Goal: Task Accomplishment & Management: Use online tool/utility

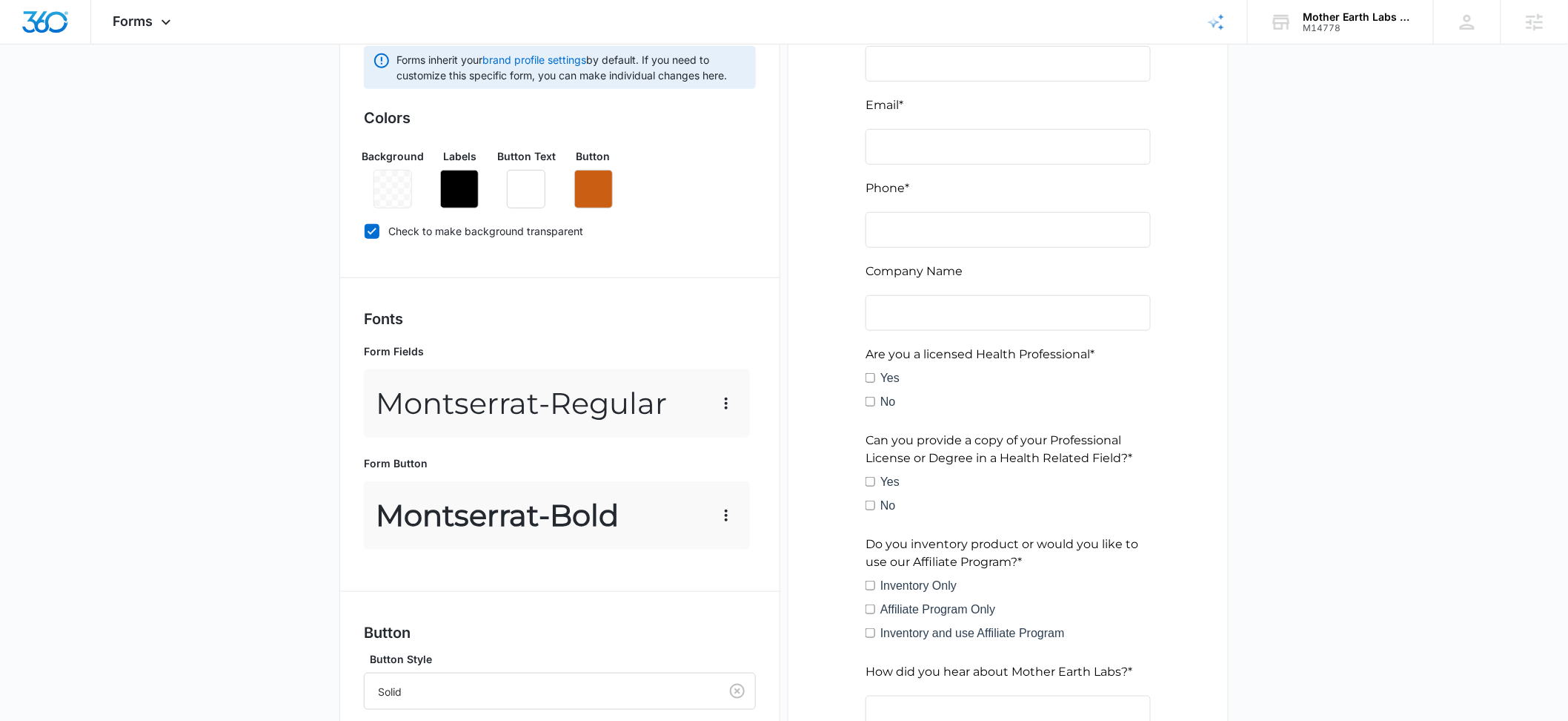
scroll to position [135, 0]
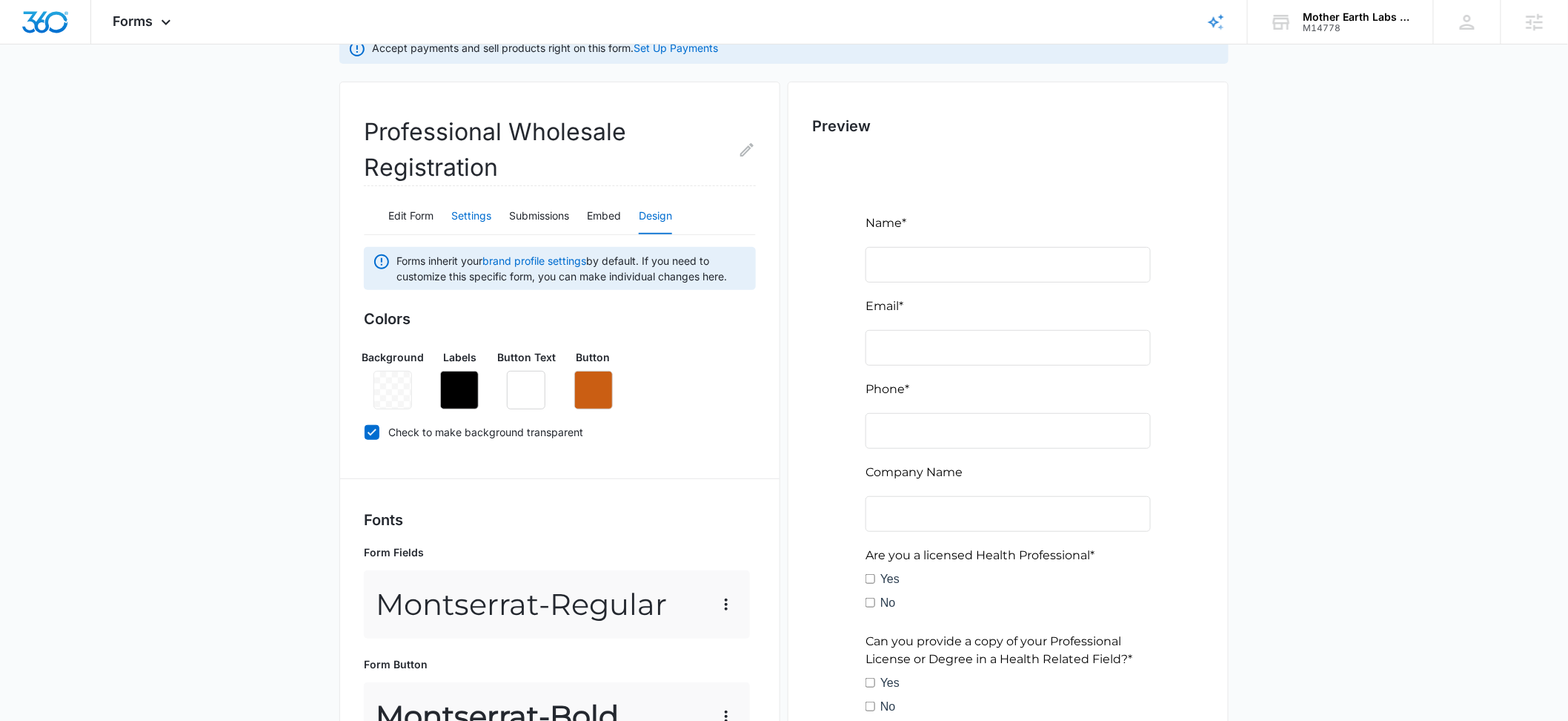
click at [478, 212] on button "Settings" at bounding box center [471, 217] width 40 height 36
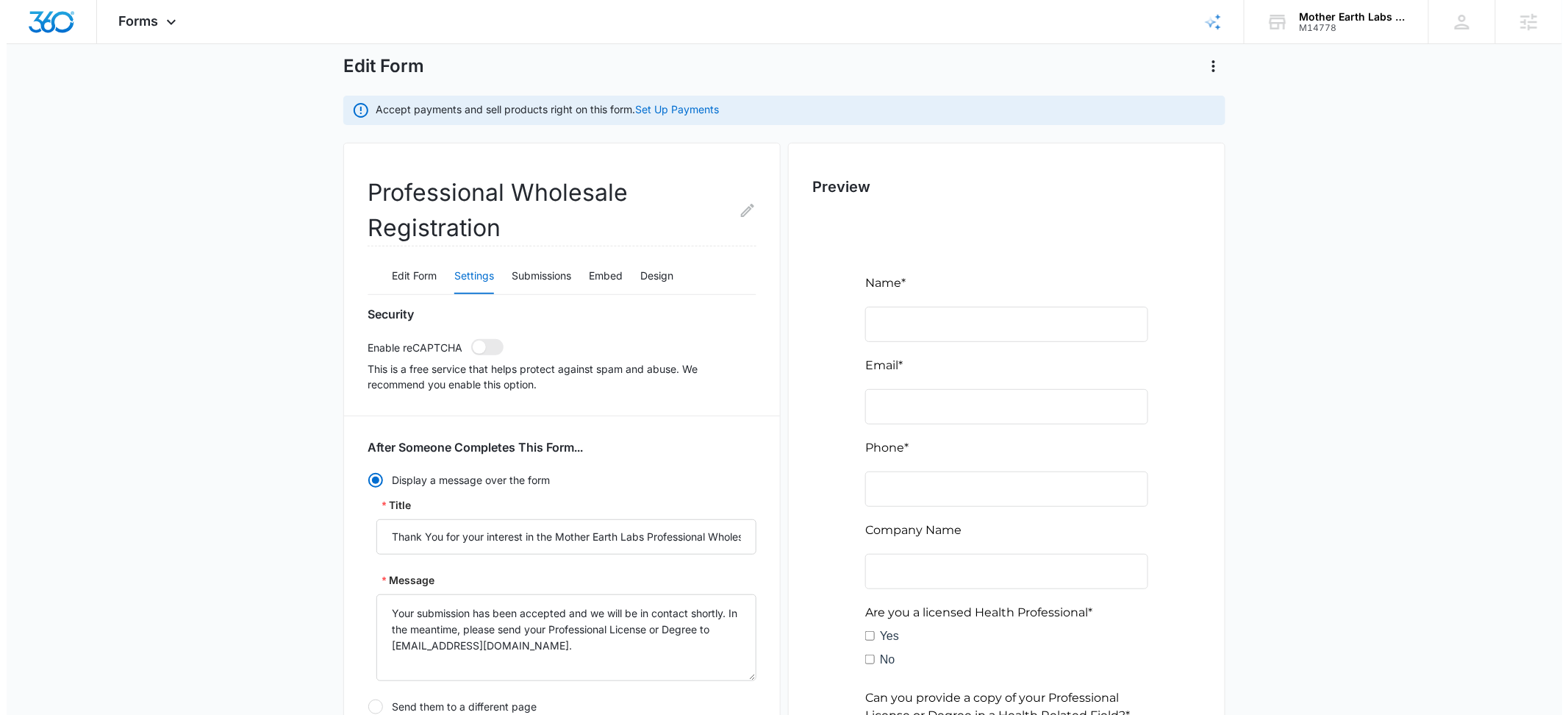
scroll to position [0, 0]
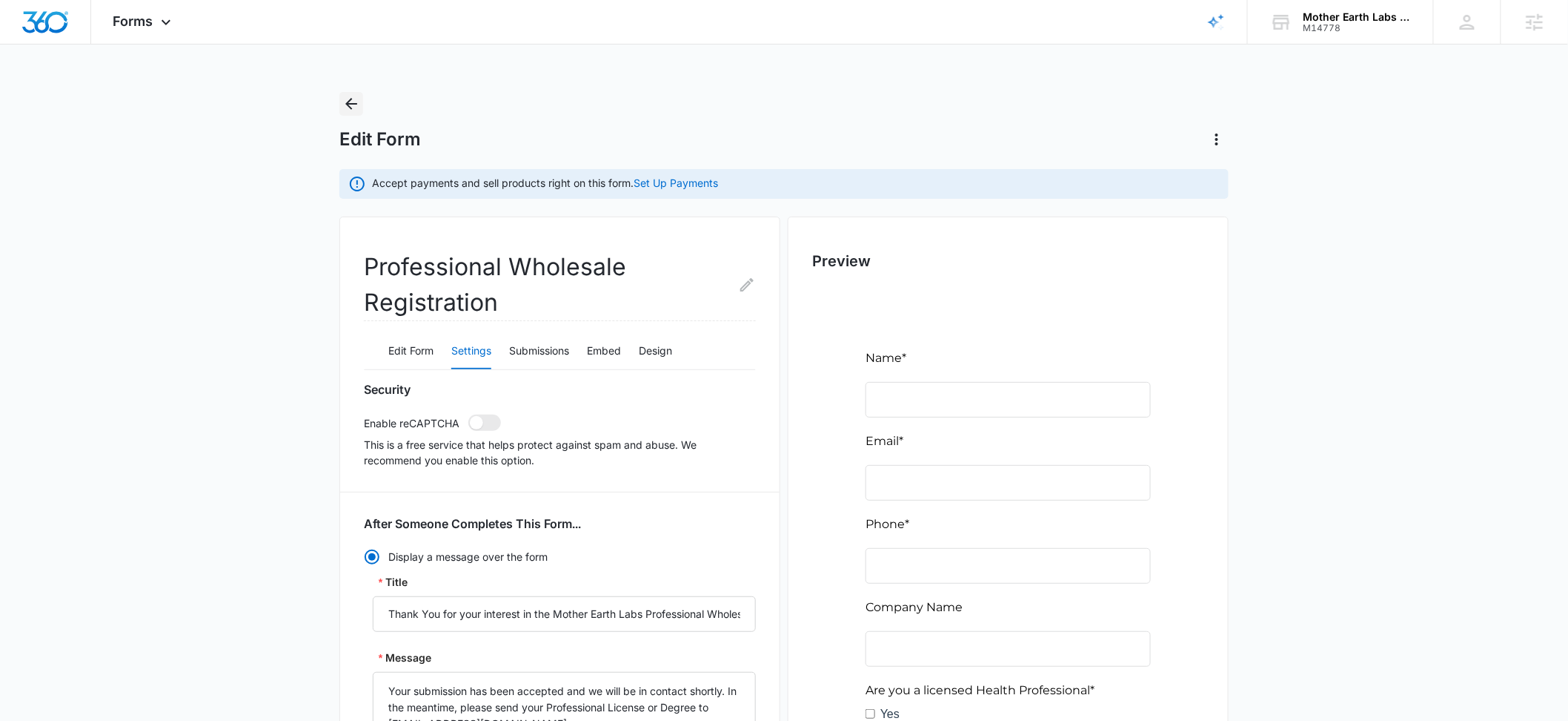
click at [354, 98] on icon "Back" at bounding box center [351, 103] width 18 height 18
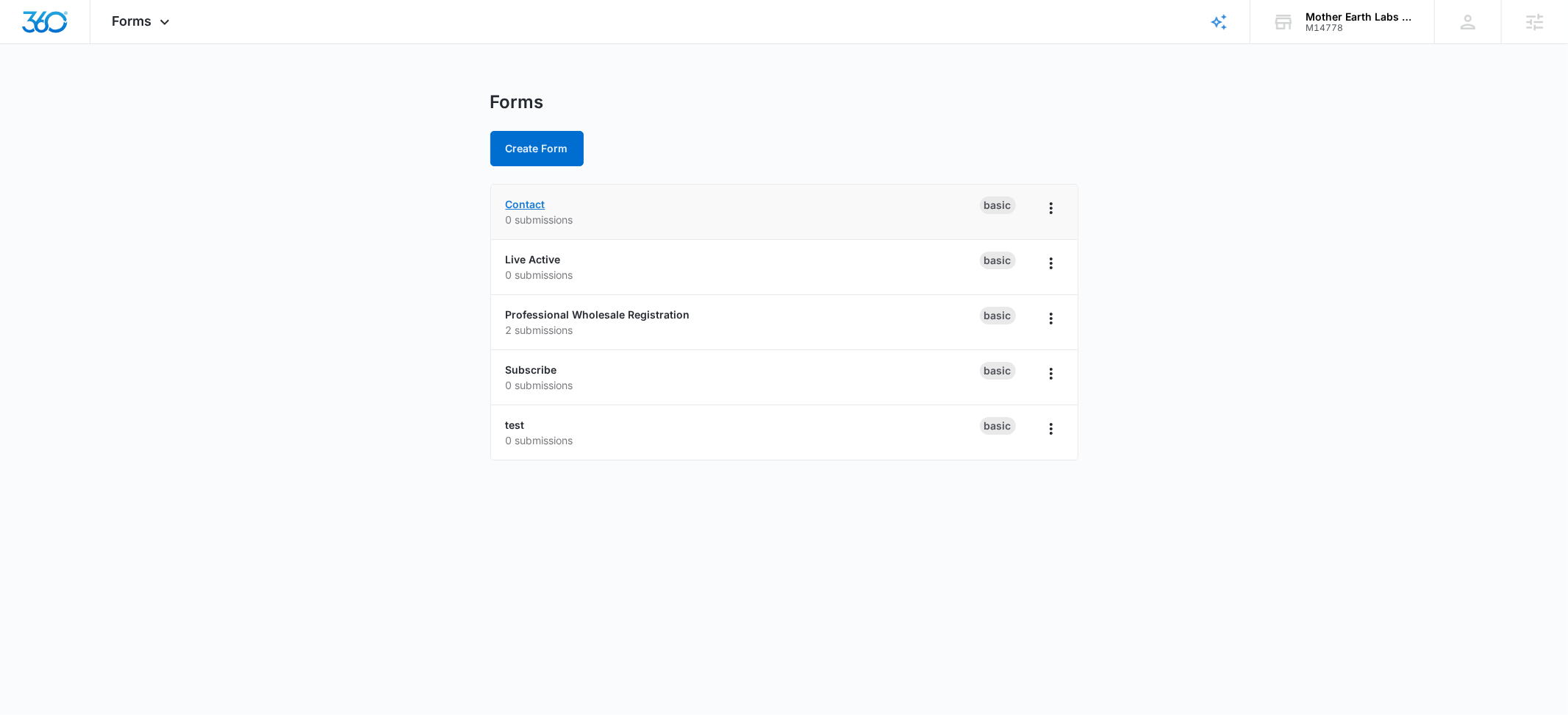
click at [522, 205] on link "Contact" at bounding box center [525, 204] width 39 height 12
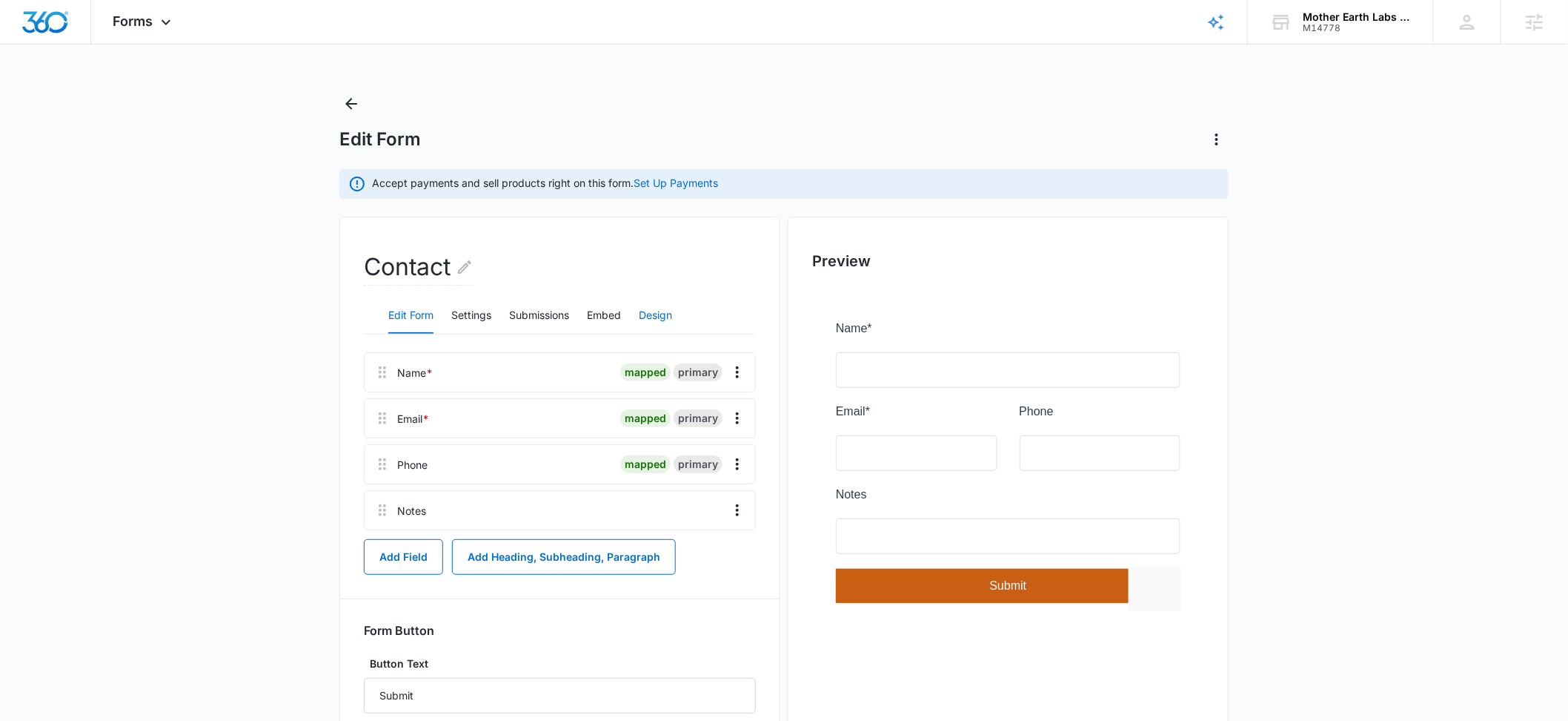
click at [653, 309] on button "Design" at bounding box center [655, 316] width 33 height 36
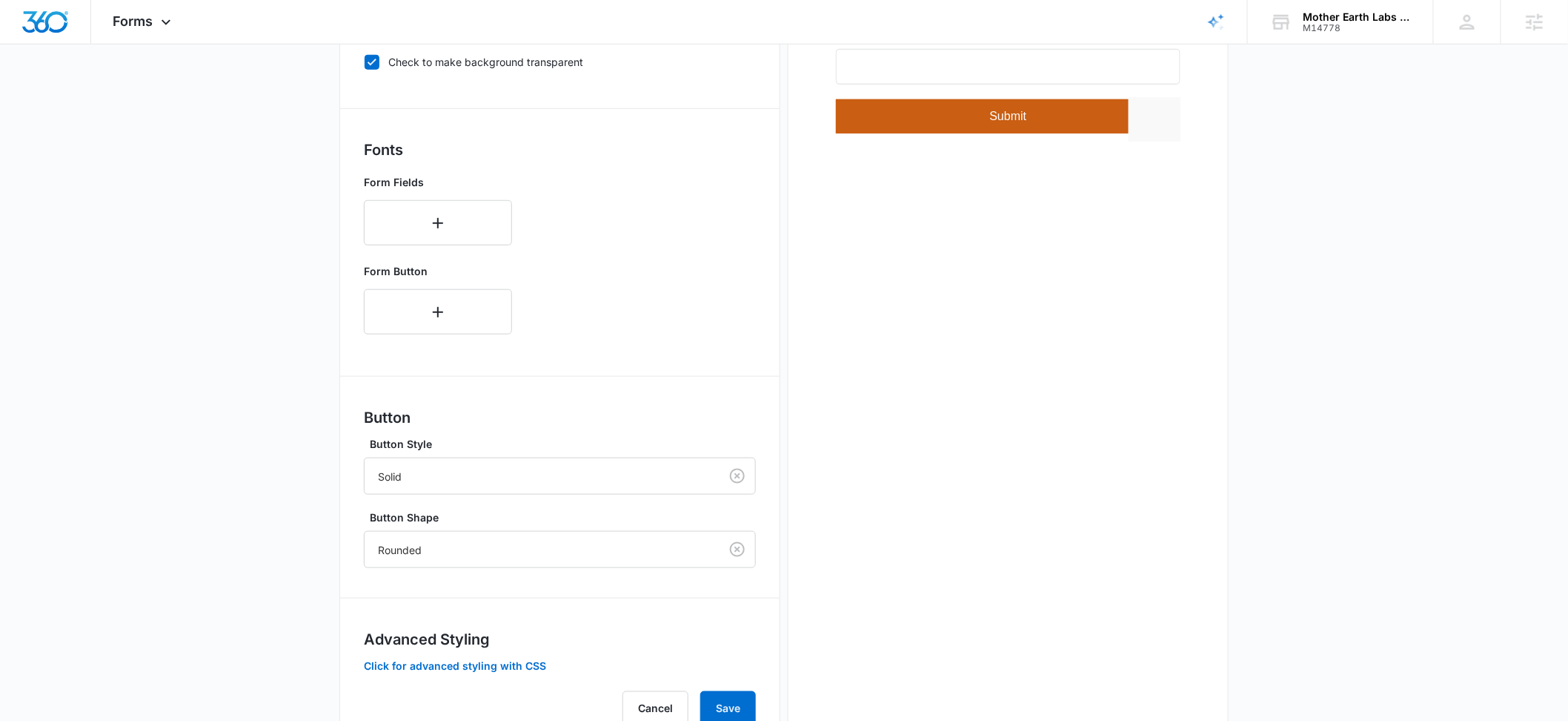
scroll to position [530, 0]
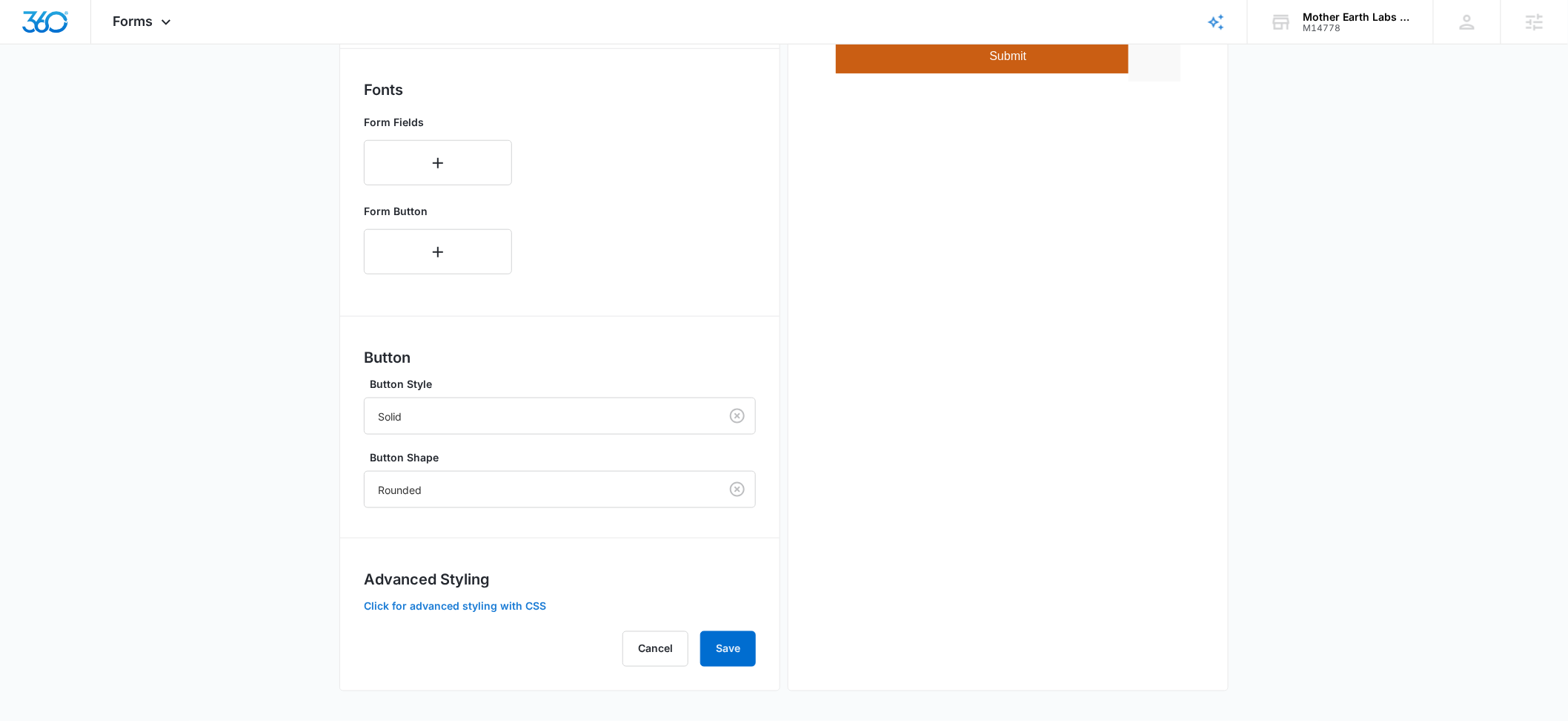
click at [465, 601] on button "Click for advanced styling with CSS" at bounding box center [455, 606] width 183 height 10
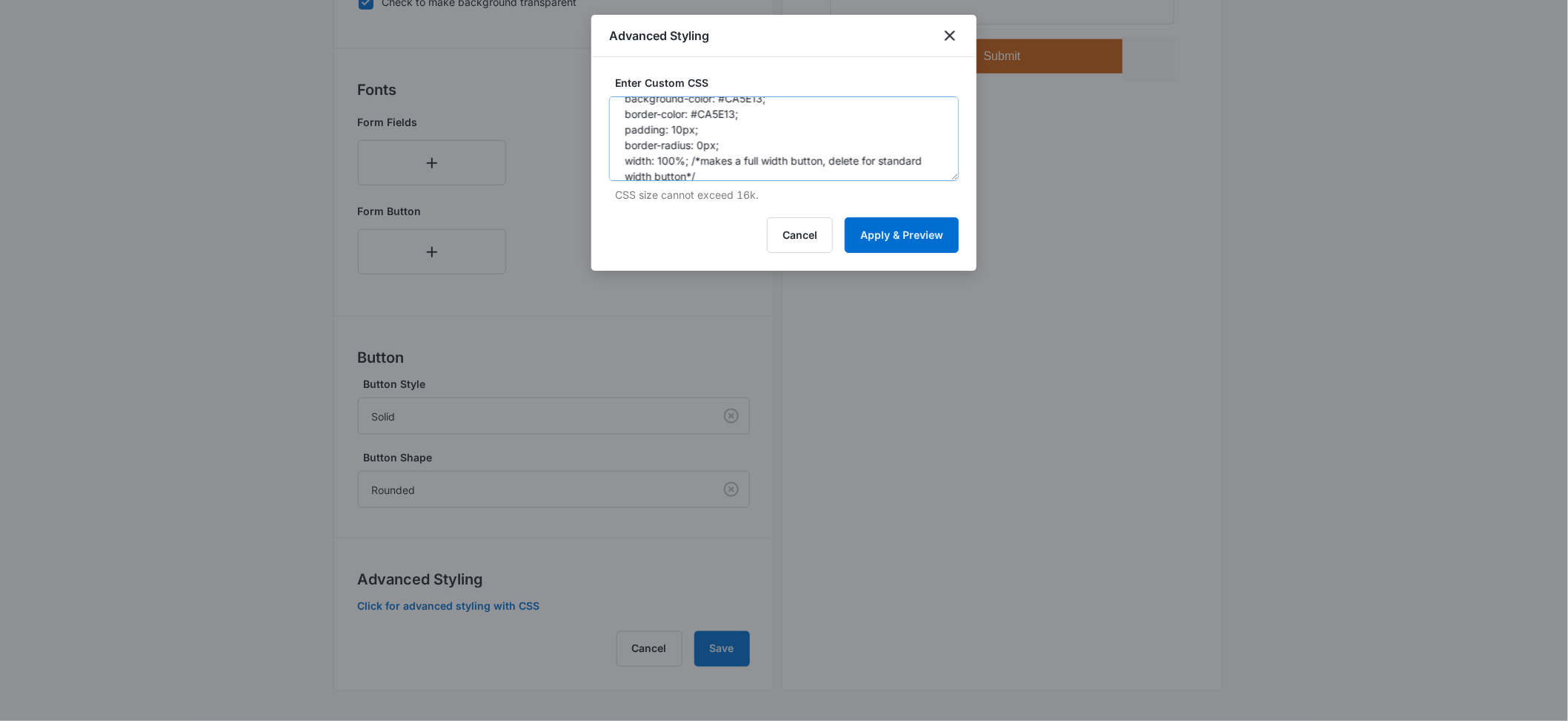
scroll to position [64, 0]
click at [749, 168] on textarea "/* Button Styles - modifies the look of the submit button */ .madform-submit { …" at bounding box center [784, 138] width 350 height 84
click at [736, 170] on textarea "/* Button Styles - modifies the look of the submit button */ .madform-submit { …" at bounding box center [784, 138] width 350 height 84
click at [705, 162] on textarea "/* Button Styles - modifies the look of the submit button */ .madform-submit { …" at bounding box center [784, 138] width 350 height 84
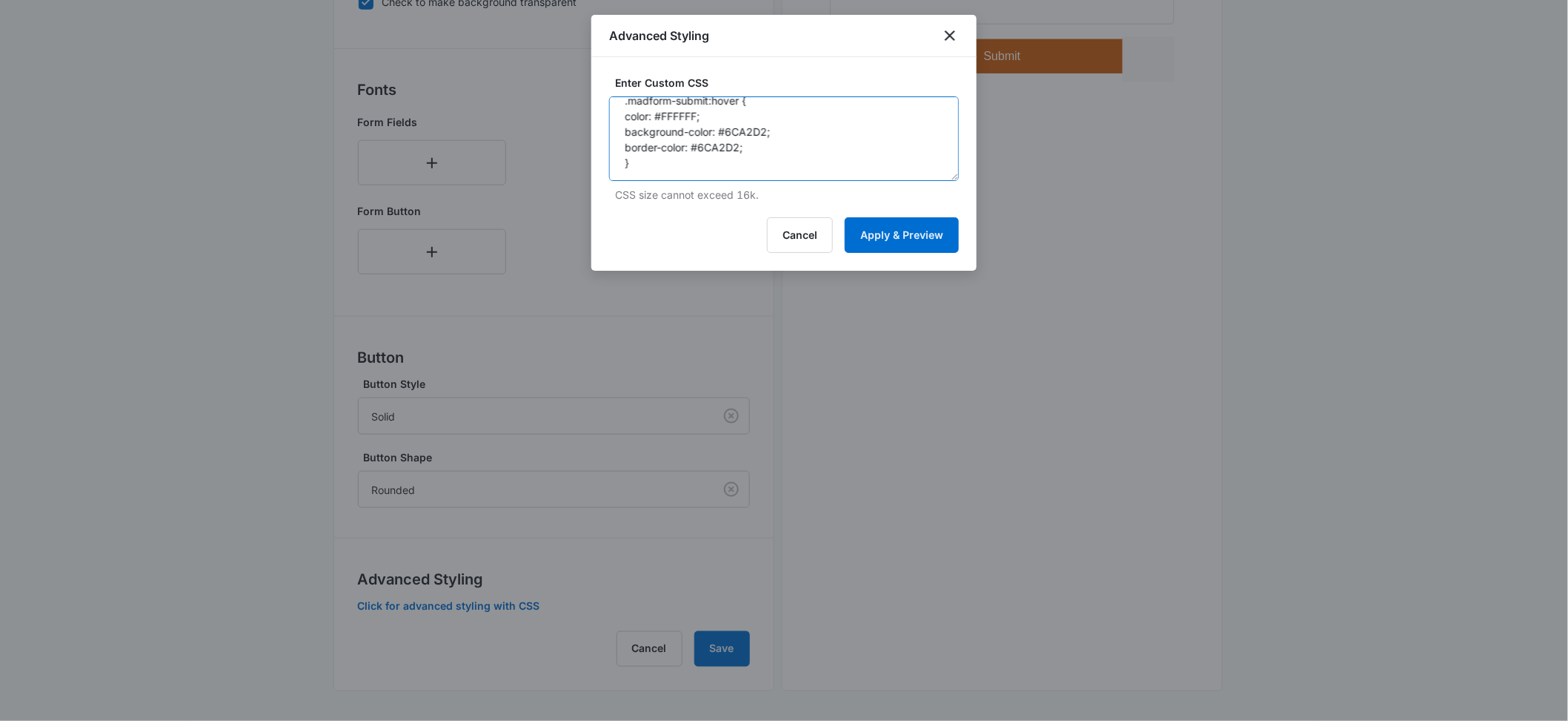
click at [691, 167] on textarea "/* Button Styles - modifies the look of the submit button */ .madform-submit { …" at bounding box center [784, 138] width 350 height 84
drag, startPoint x: 688, startPoint y: 169, endPoint x: 460, endPoint y: -11, distance: 290.5
click at [1041, 262] on div at bounding box center [784, 360] width 1568 height 721
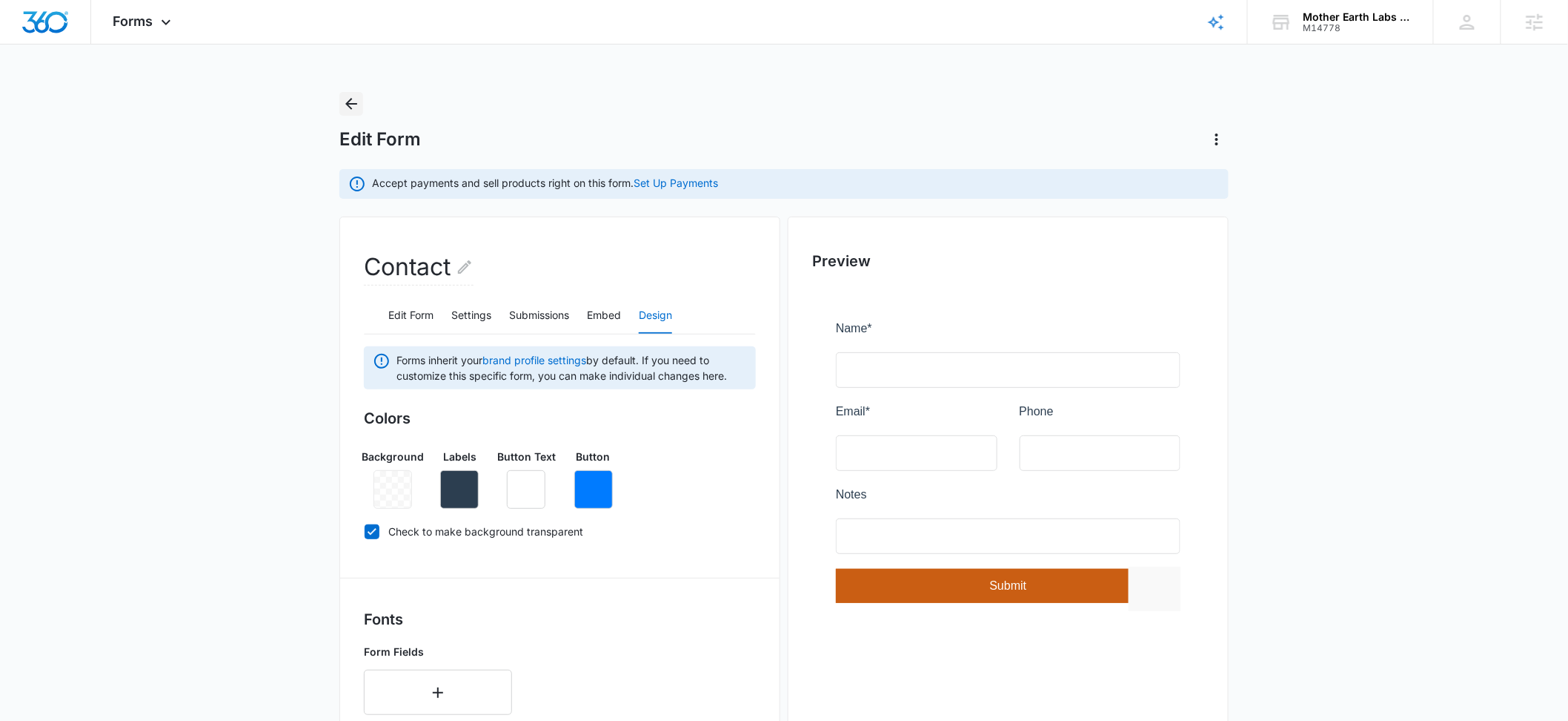
click at [352, 97] on icon "Back" at bounding box center [351, 103] width 18 height 18
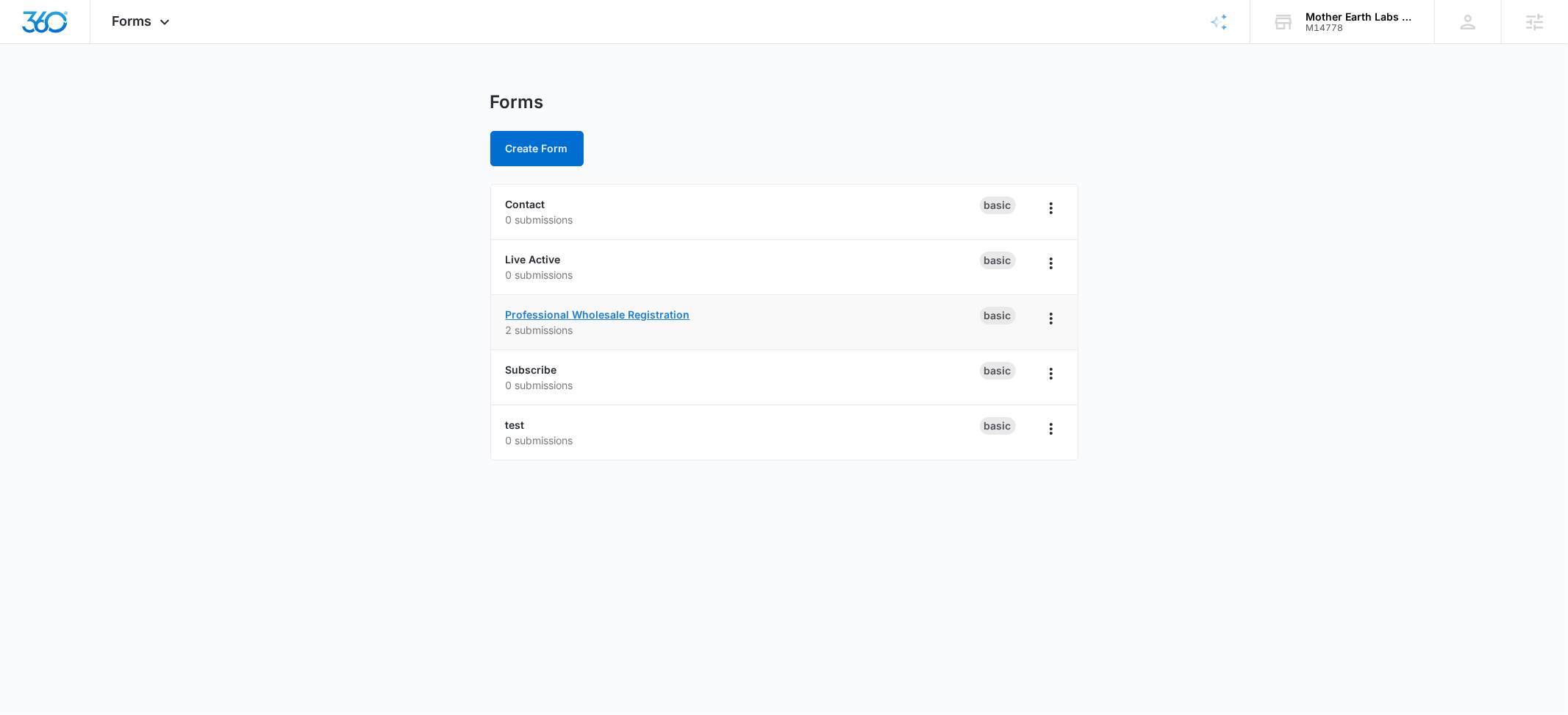
click at [548, 318] on link "Professional Wholesale Registration" at bounding box center [597, 313] width 185 height 12
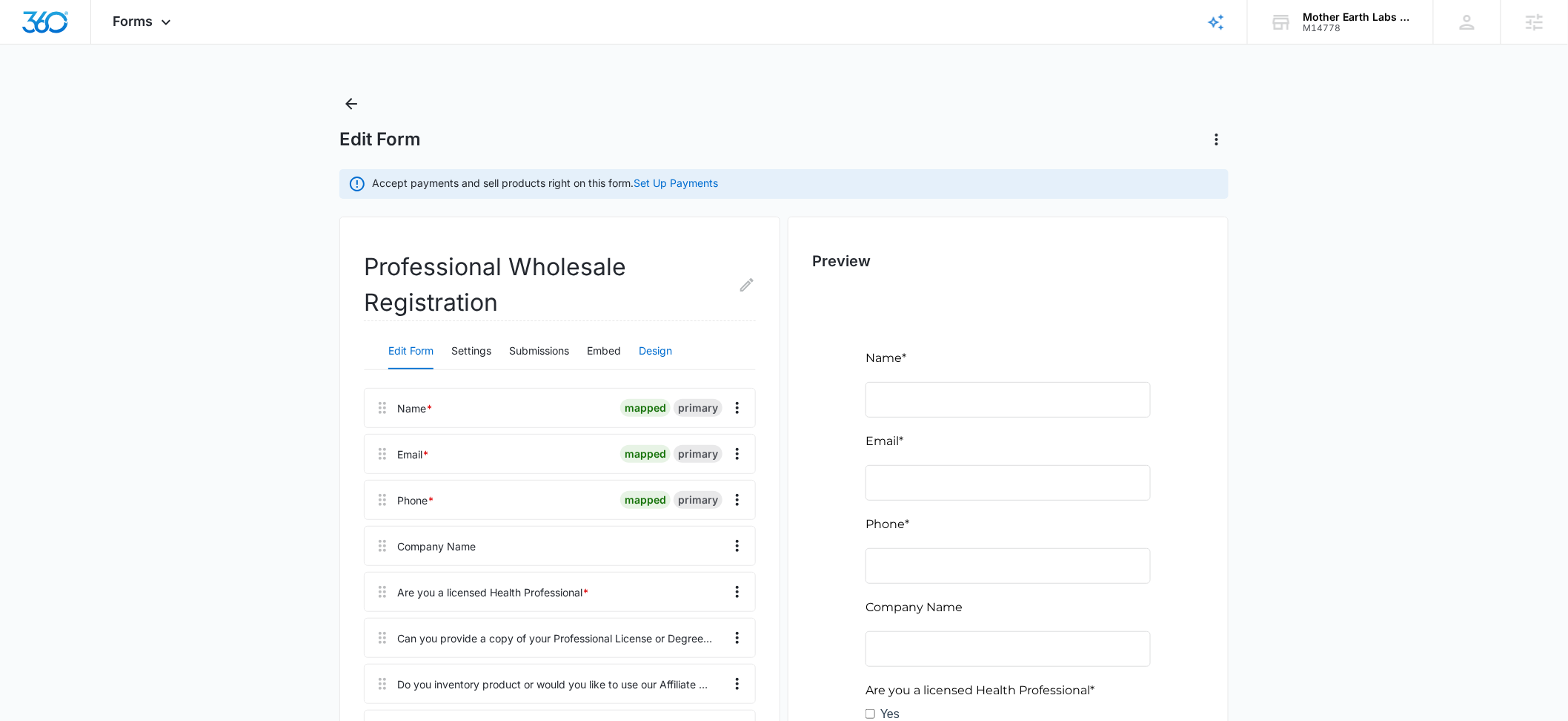
click at [652, 344] on button "Design" at bounding box center [655, 352] width 33 height 36
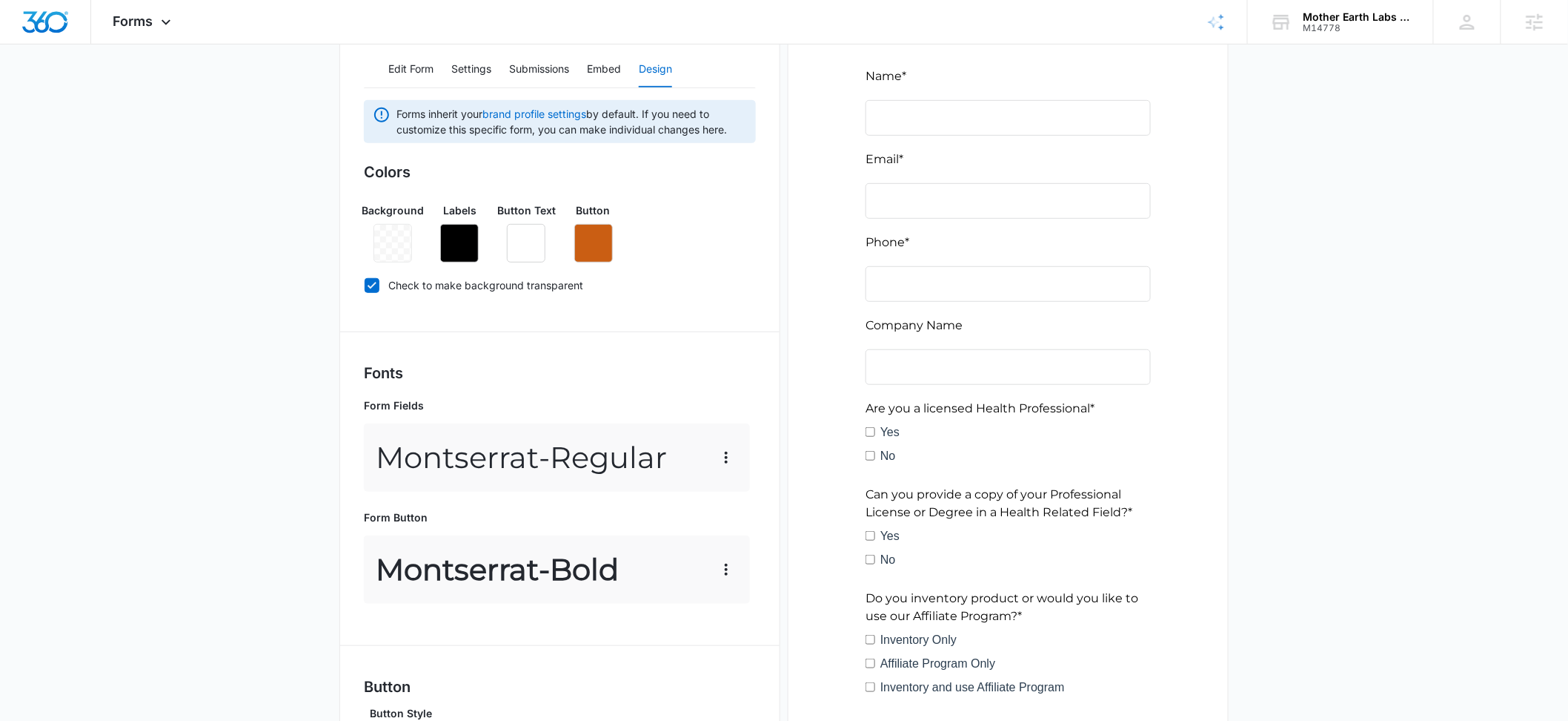
scroll to position [611, 0]
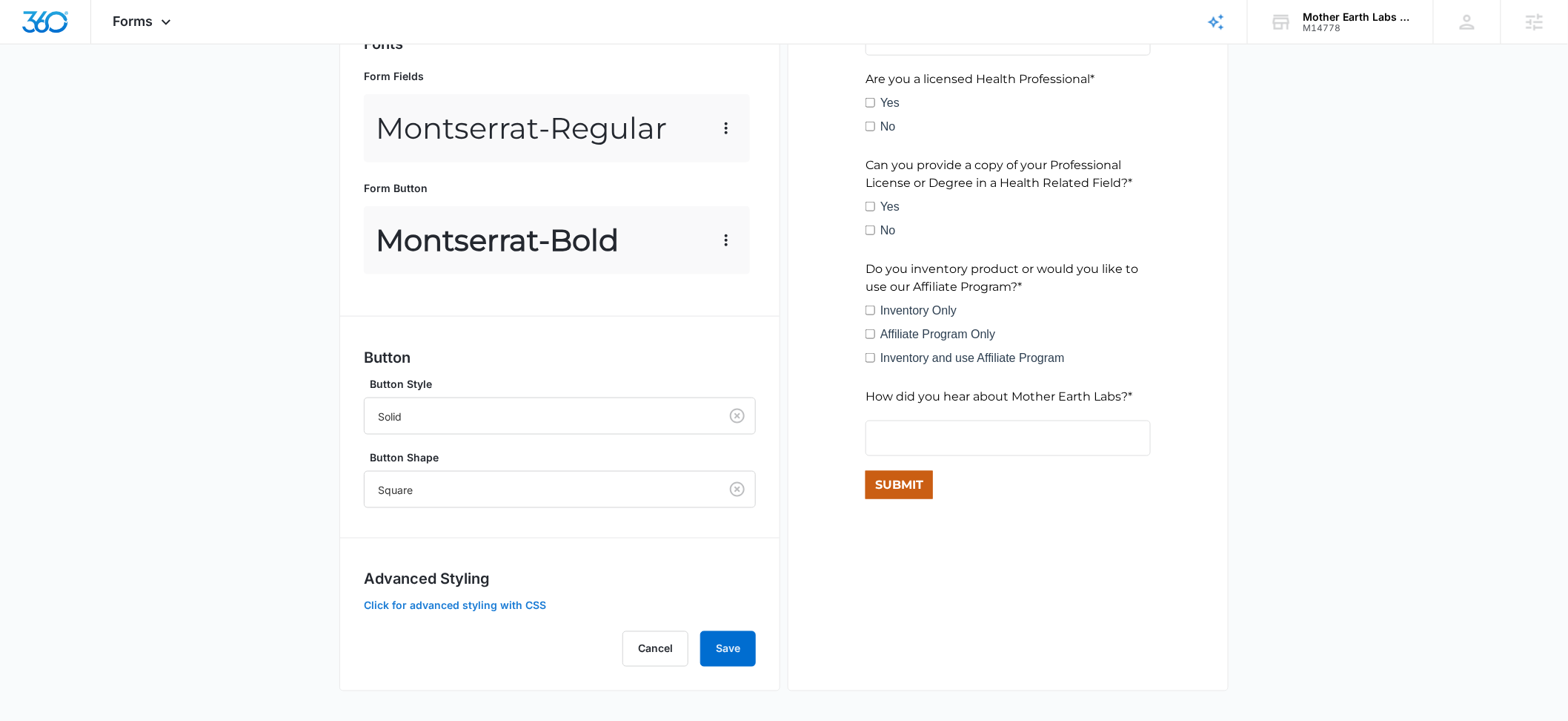
click at [511, 602] on button "Click for advanced styling with CSS" at bounding box center [455, 606] width 183 height 10
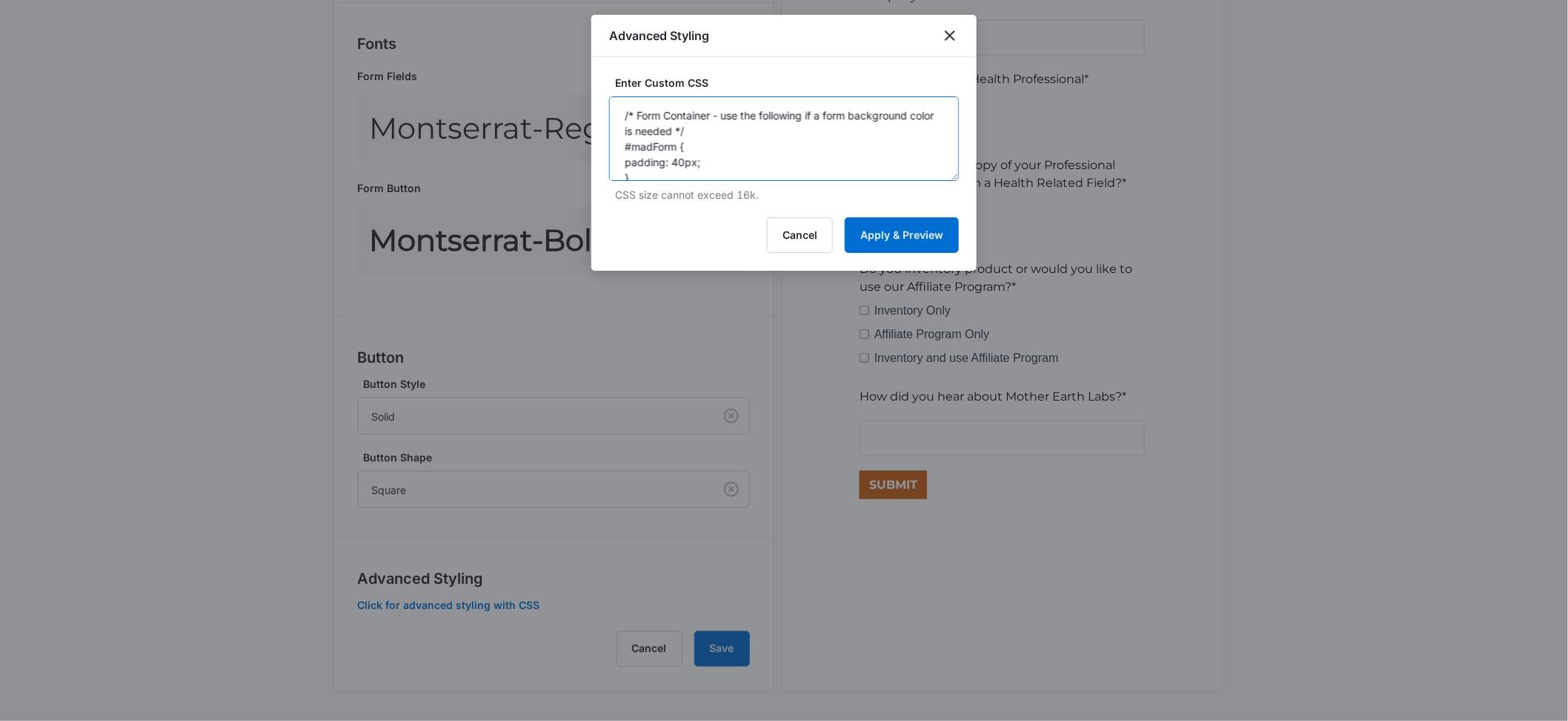
click at [735, 130] on textarea "/* Form Container - use the following if a form background color is needed */ #…" at bounding box center [784, 138] width 350 height 84
paste textarea "Button Styles - modifies the look of the submit button */ .madform-submit { col…"
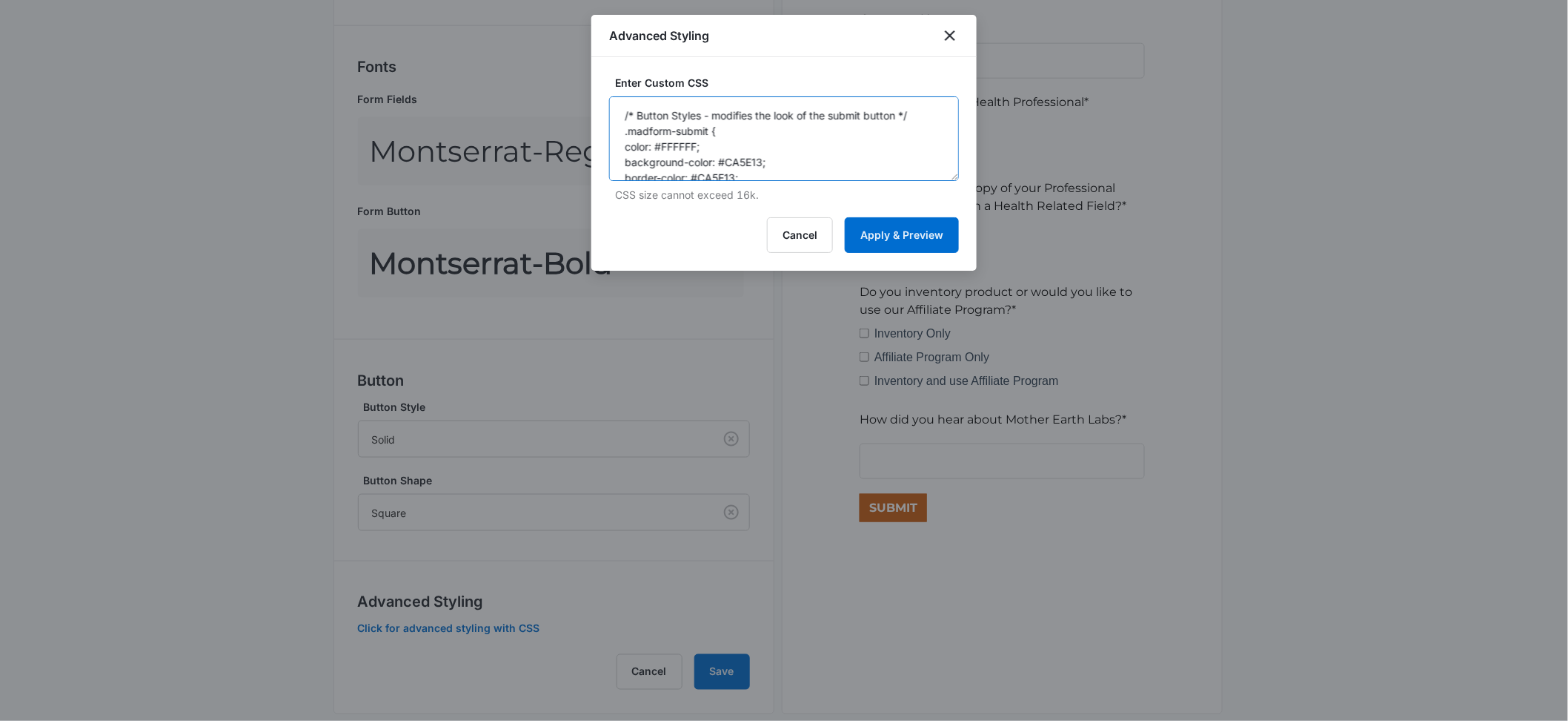
scroll to position [39, 0]
click at [717, 156] on textarea "/* Button Styles - modifies the look of the submit button */ .madform-submit { …" at bounding box center [784, 138] width 350 height 84
click at [673, 152] on textarea "/* Button Styles - modifies the look of the submit button */ .madform-submit { …" at bounding box center [784, 138] width 350 height 84
type textarea "/* Button Styles - modifies the look of the submit button */ .madform-submit { …"
click at [885, 255] on div "Enter Custom CSS /* Button Styles - modifies the look of the submit button */ .…" at bounding box center [784, 164] width 386 height 214
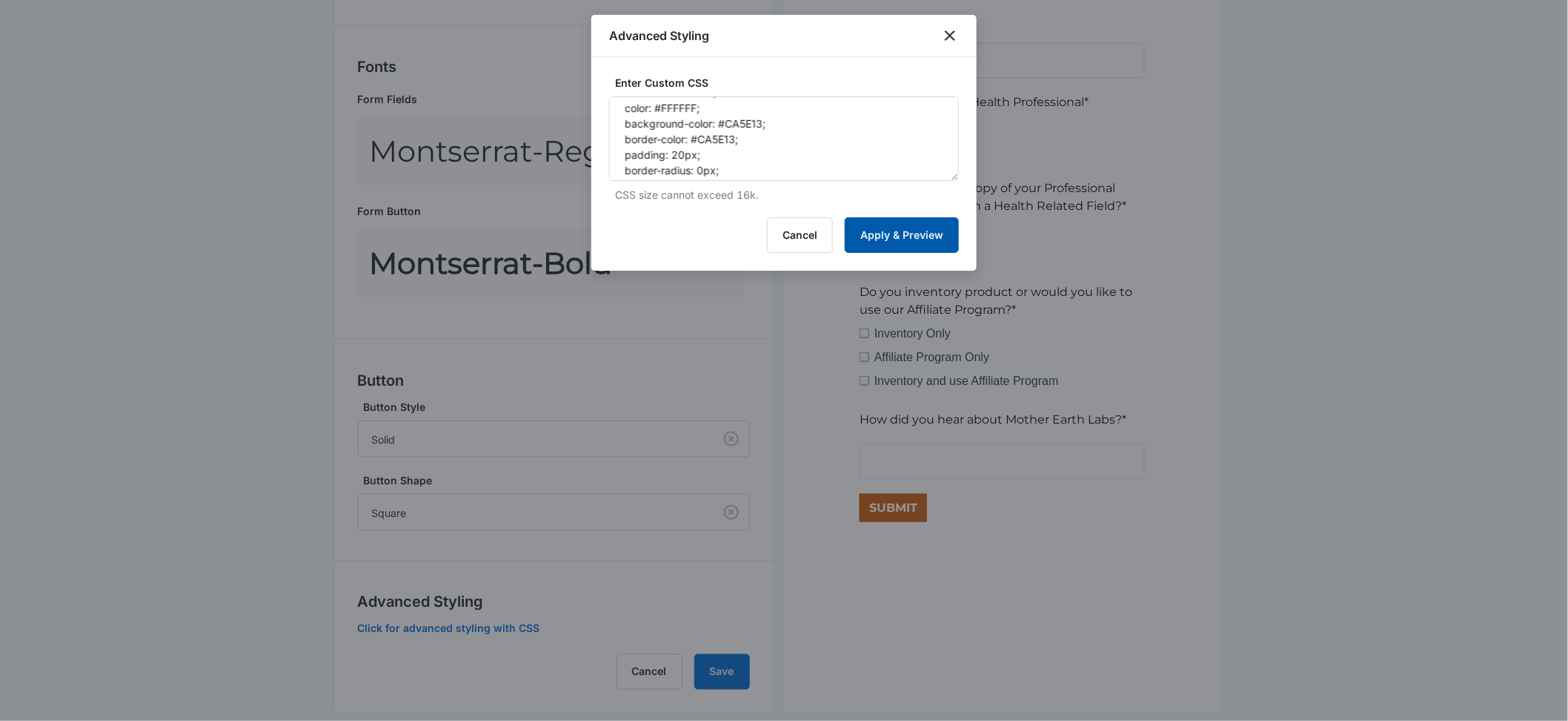
click at [893, 220] on button "Apply & Preview" at bounding box center [901, 236] width 114 height 36
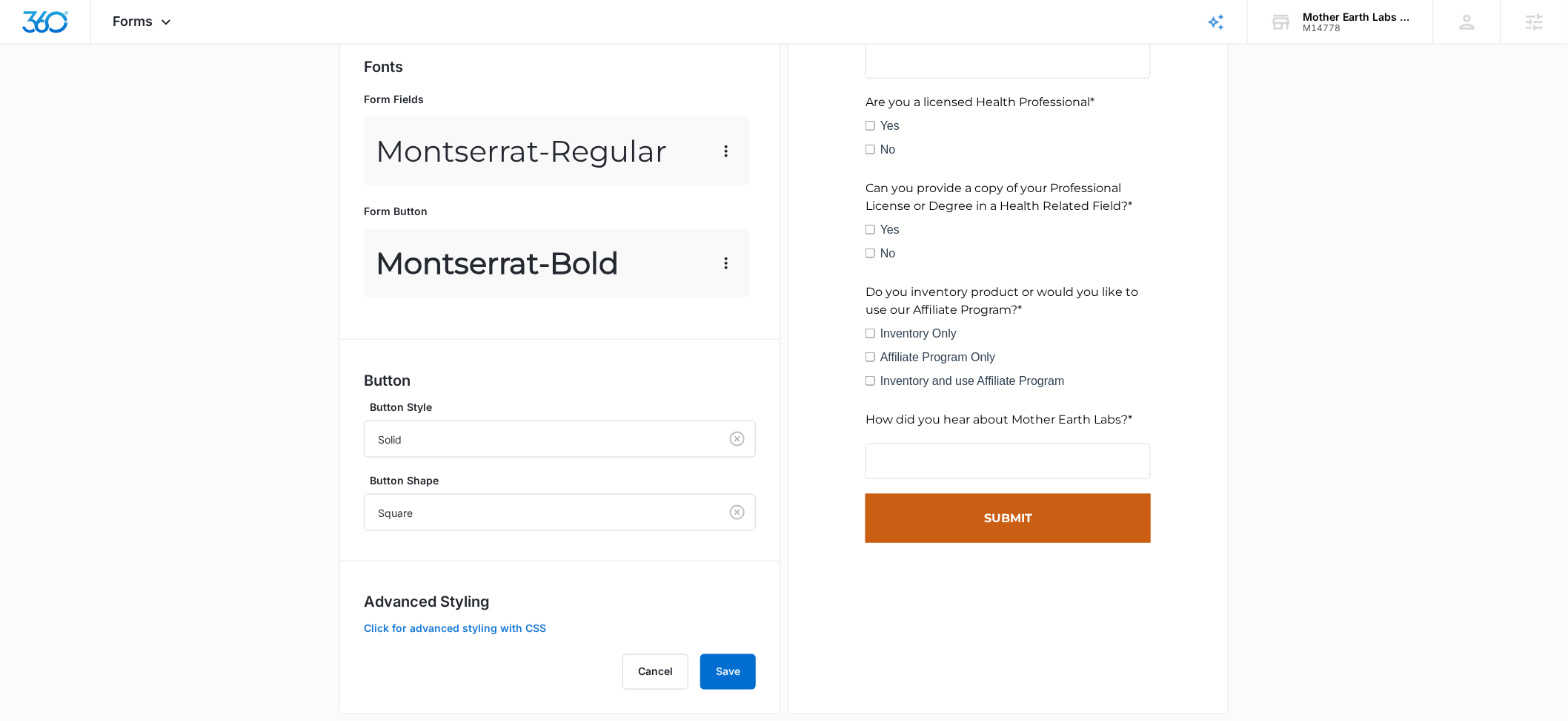
click at [477, 632] on button "Click for advanced styling with CSS" at bounding box center [455, 628] width 183 height 10
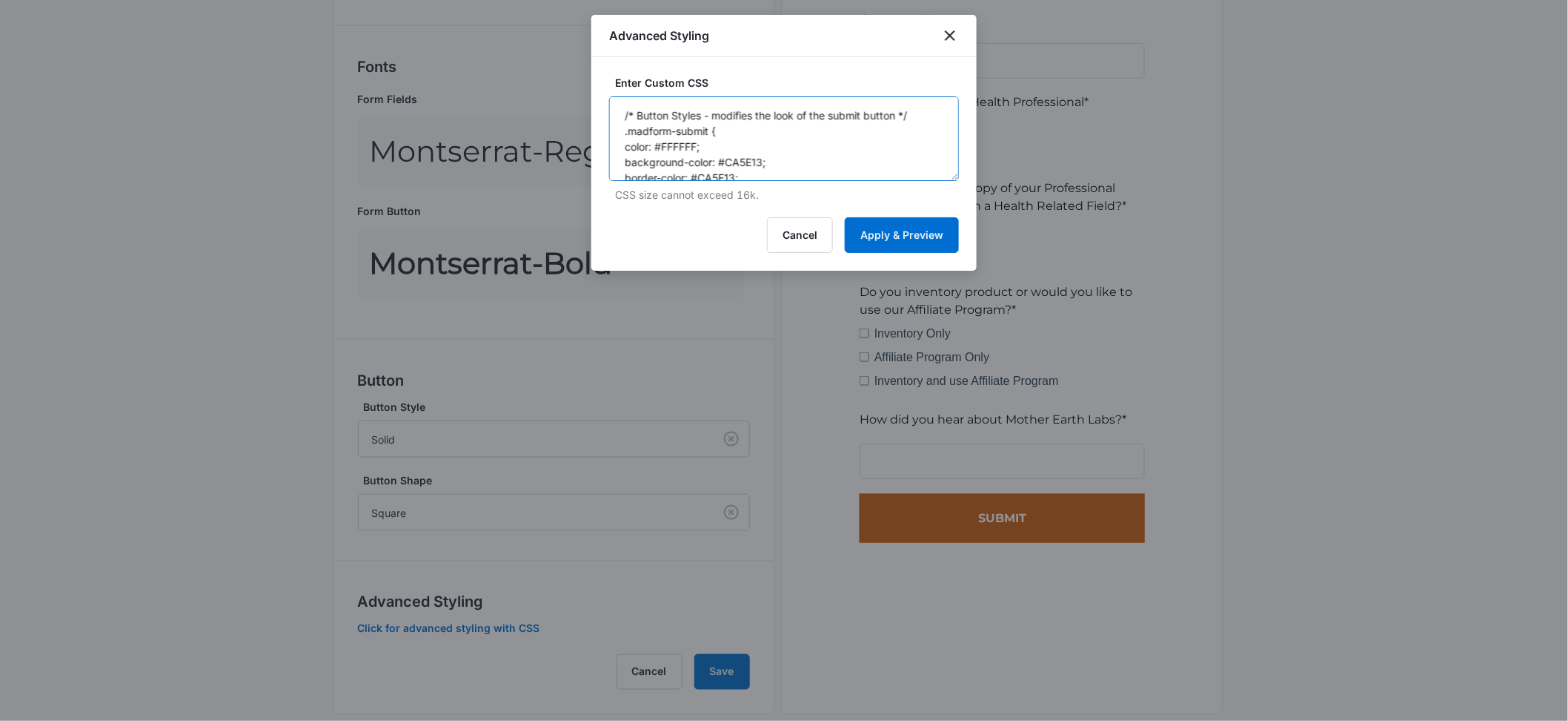
click at [740, 146] on textarea "/* Button Styles - modifies the look of the submit button */ .madform-submit { …" at bounding box center [784, 138] width 350 height 84
paste textarea "1"
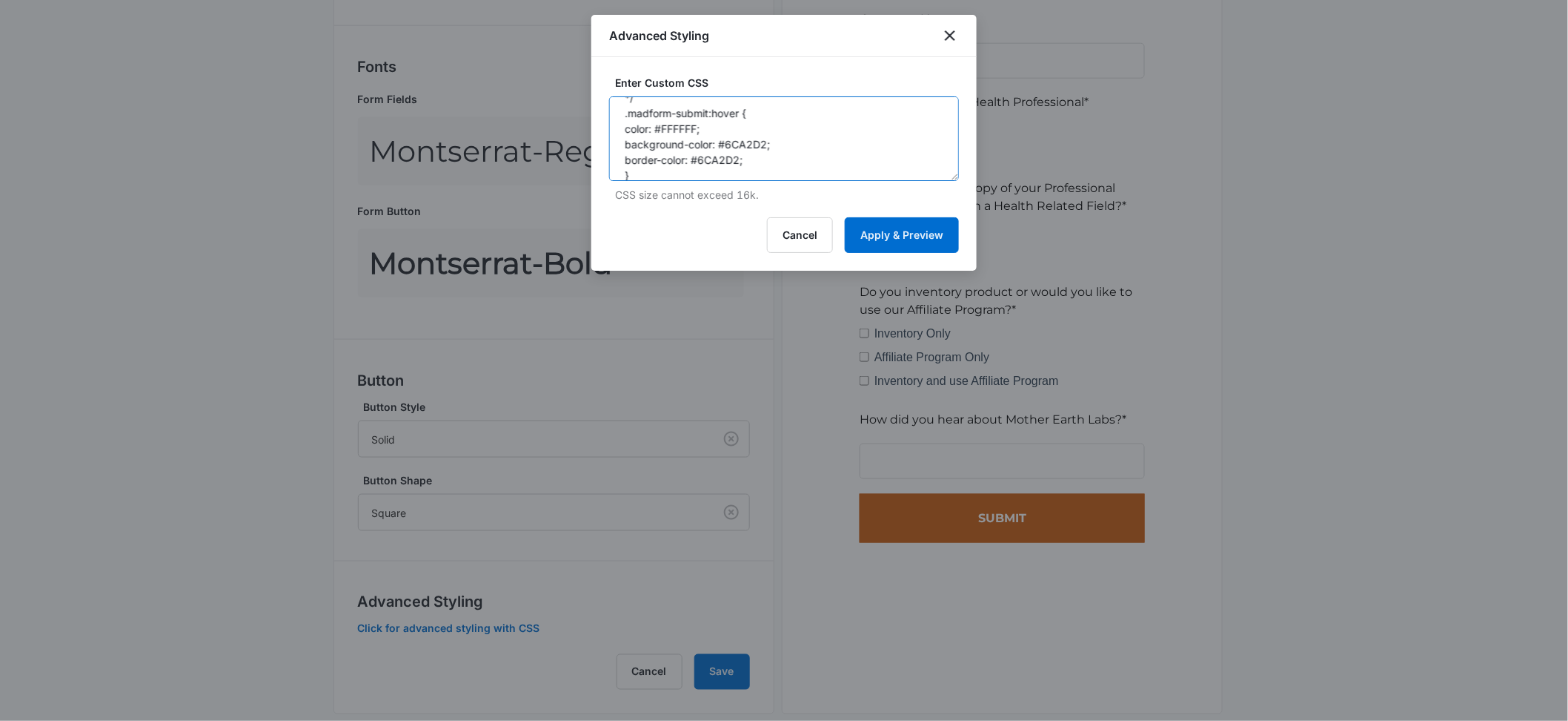
paste textarea "1"
click at [784, 167] on textarea "/* Button Styles - modifies the look of the submit button */ .madform-submit { …" at bounding box center [784, 138] width 350 height 84
type textarea "/* Button Styles - modifies the look of the submit button */ .madform-submit { …"
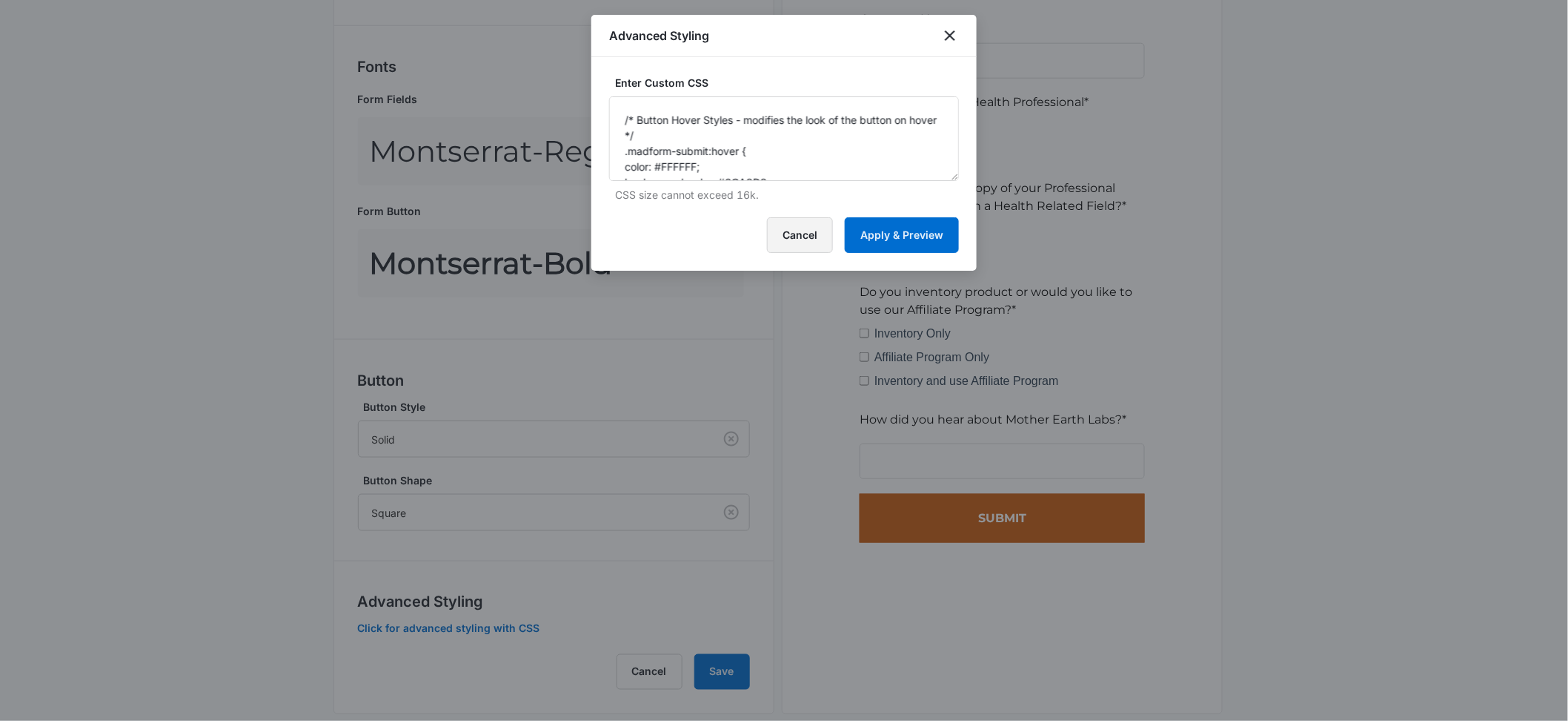
drag, startPoint x: 817, startPoint y: 238, endPoint x: 253, endPoint y: 24, distance: 603.2
click at [817, 238] on button "Cancel" at bounding box center [800, 236] width 66 height 36
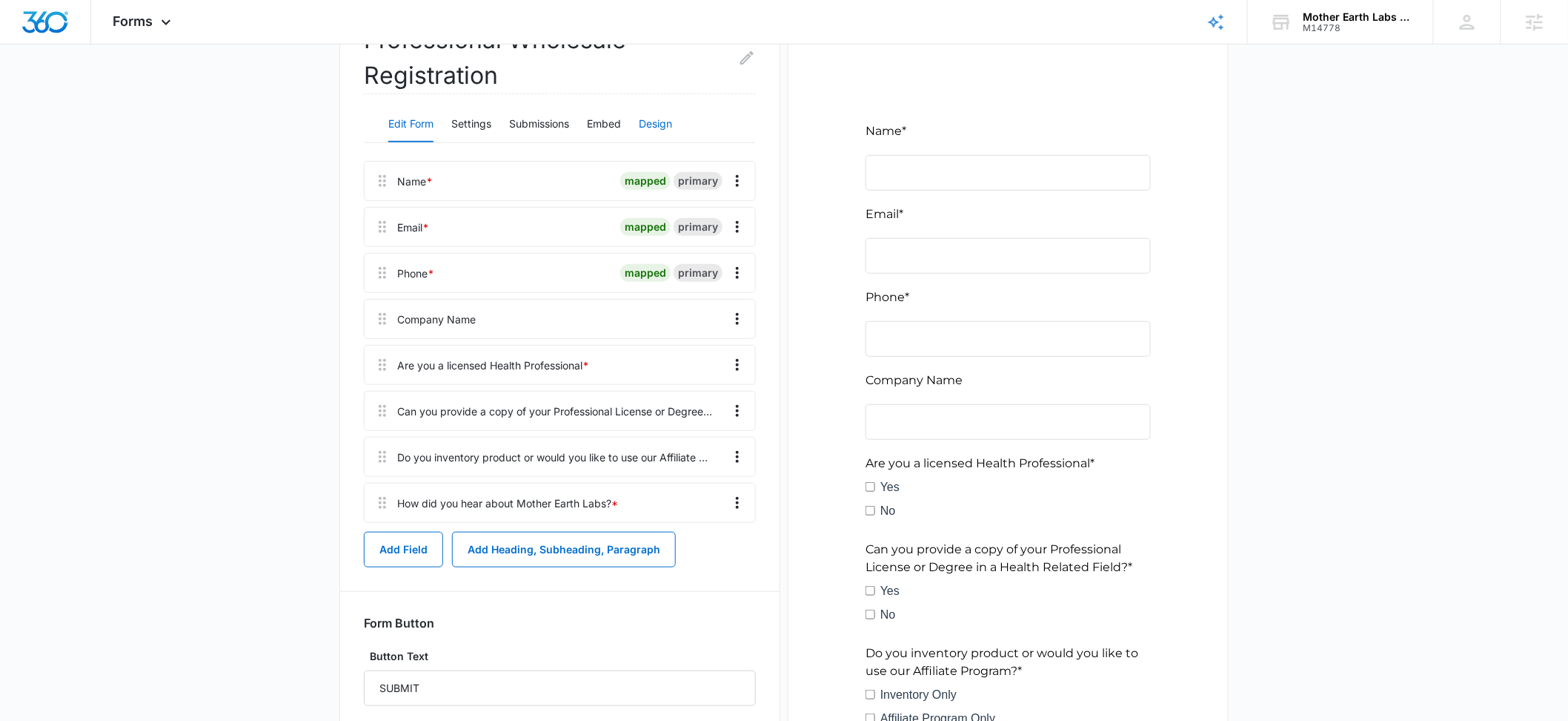
scroll to position [19, 0]
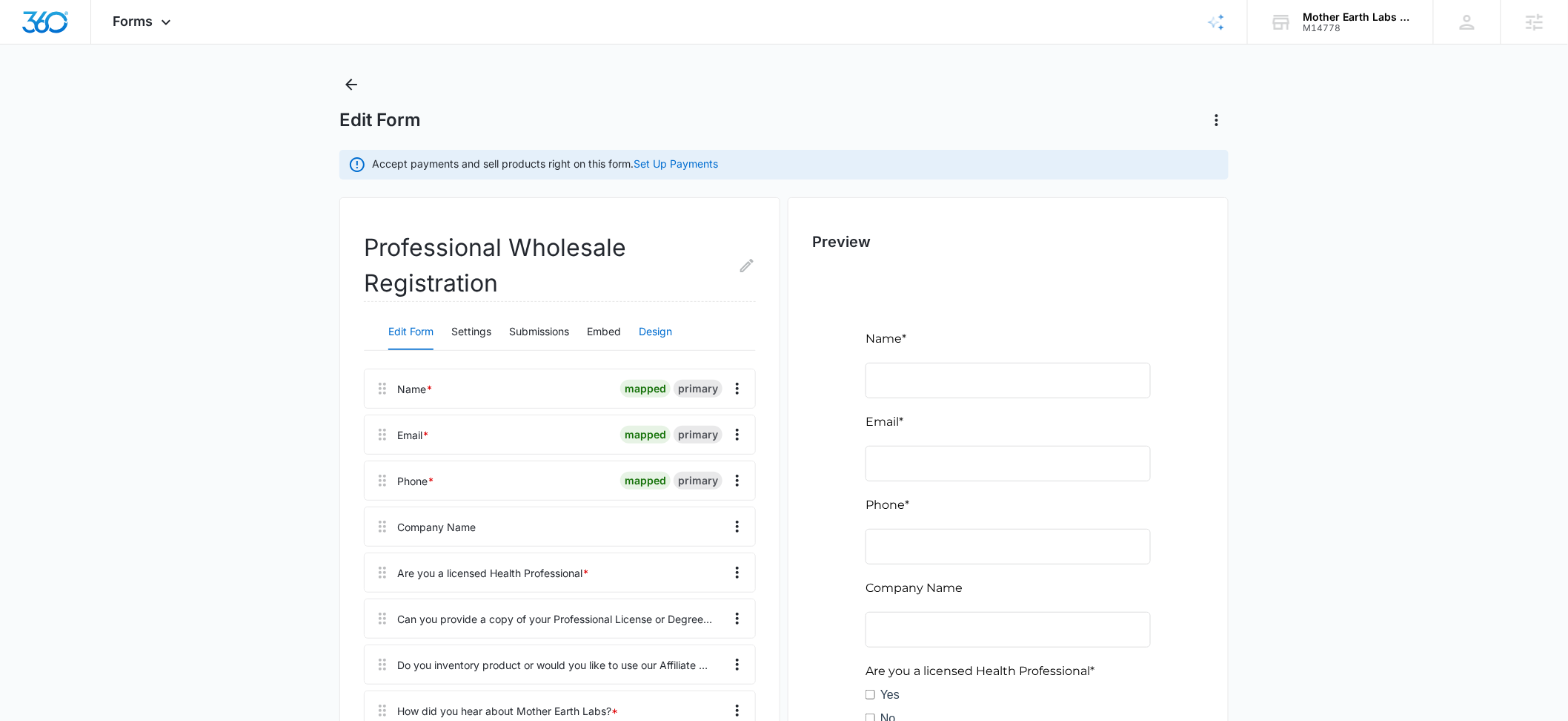
click at [653, 338] on button "Design" at bounding box center [655, 332] width 33 height 36
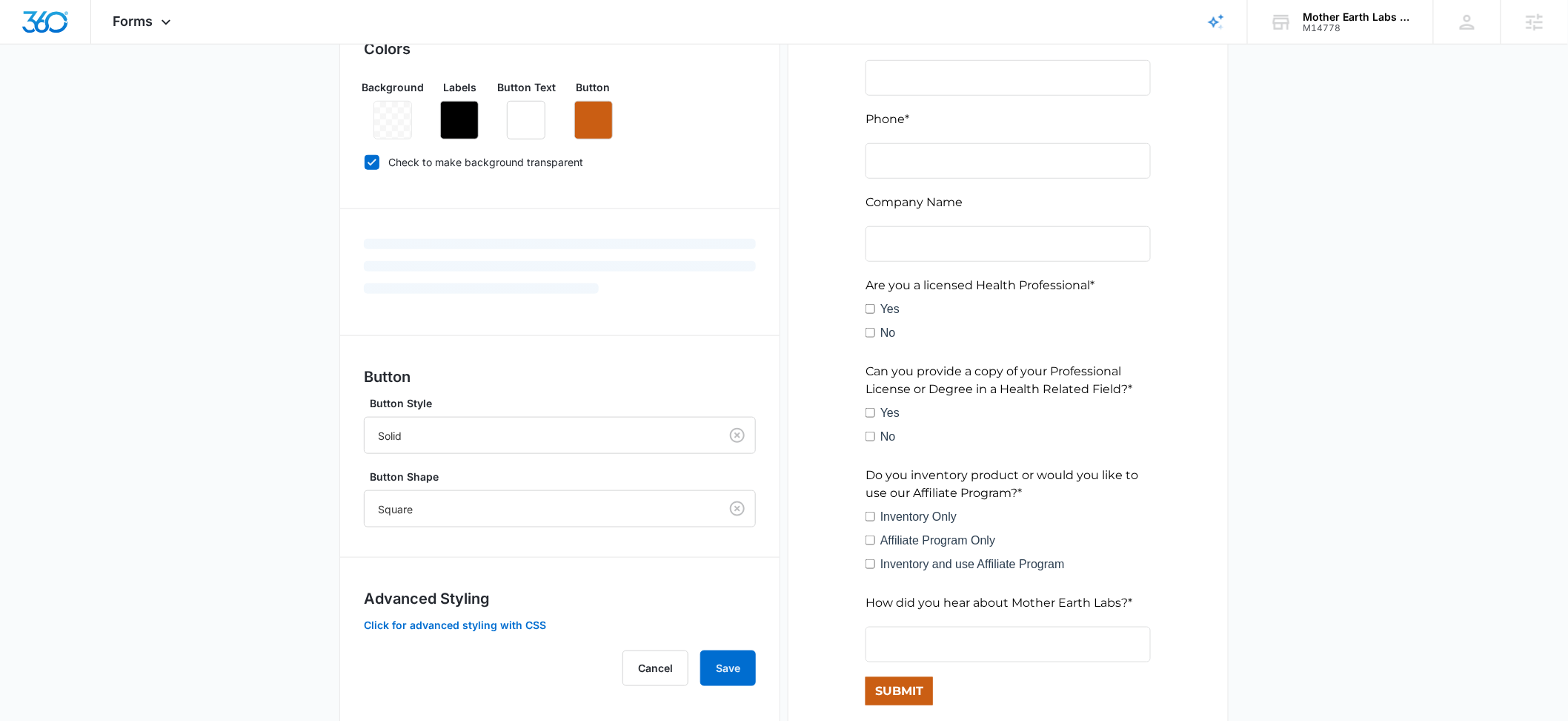
scroll to position [519, 0]
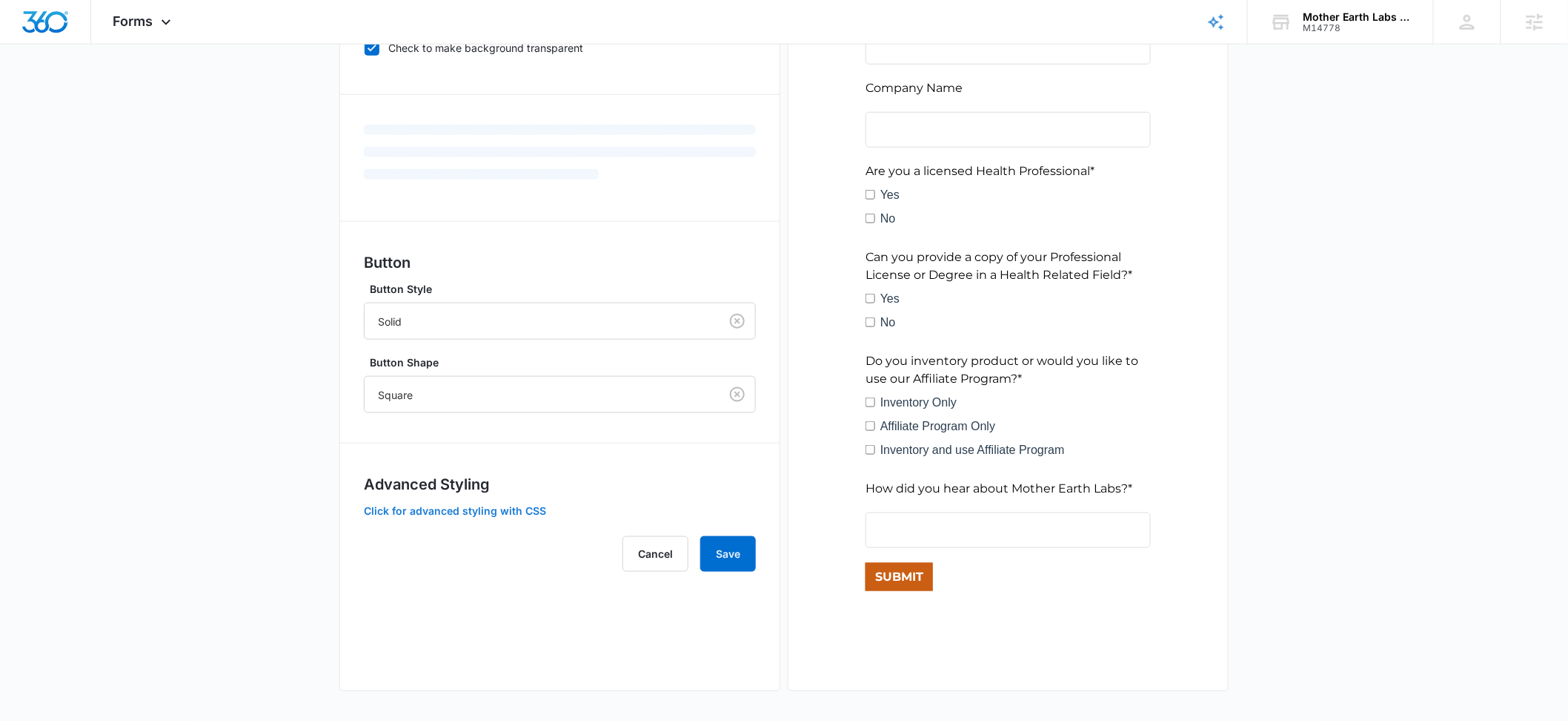
click at [513, 506] on button "Click for advanced styling with CSS" at bounding box center [455, 510] width 183 height 10
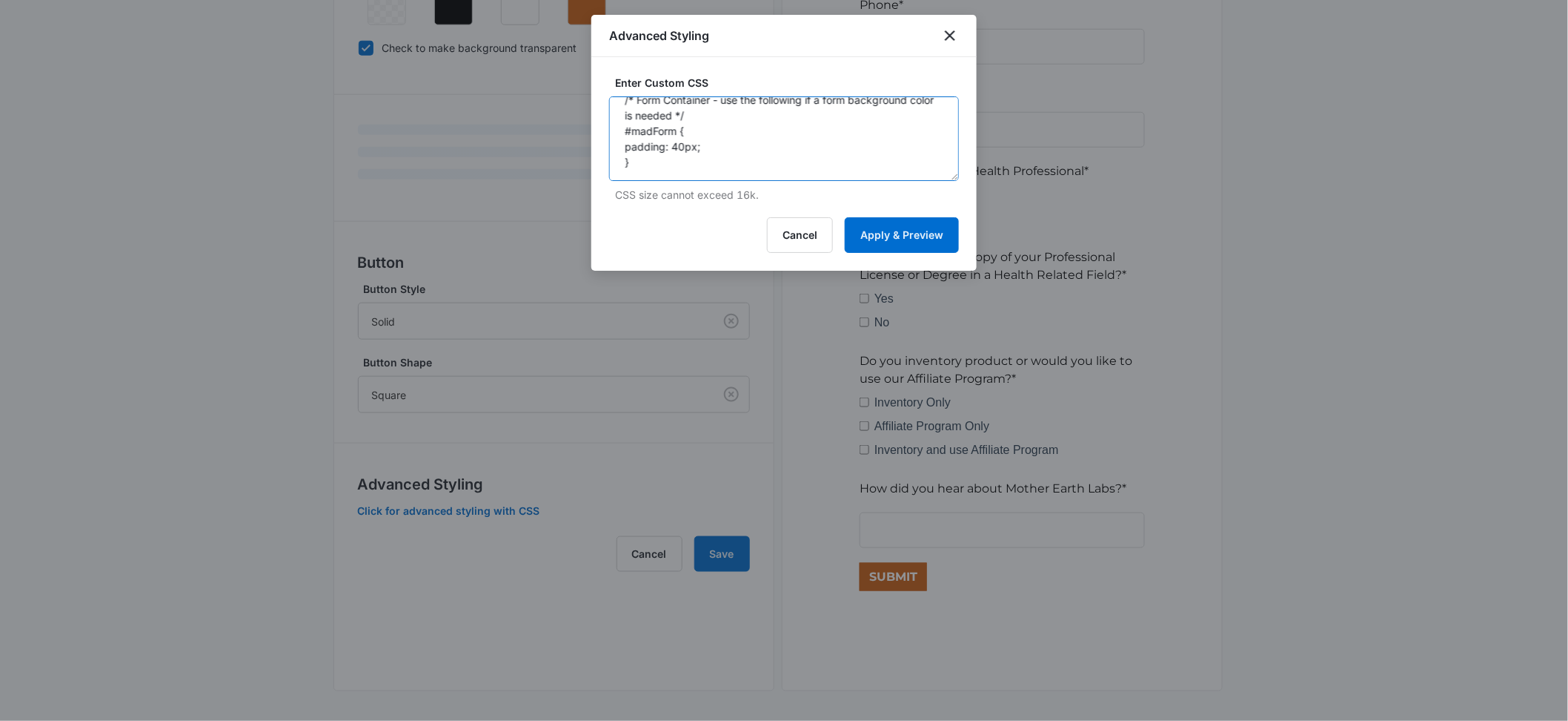
click at [720, 165] on textarea "/* Form Container - use the following if a form background color is needed */ #…" at bounding box center [784, 138] width 350 height 84
paste textarea "/* Button Styles - modifies the look of the submit button */ .madform-submit { …"
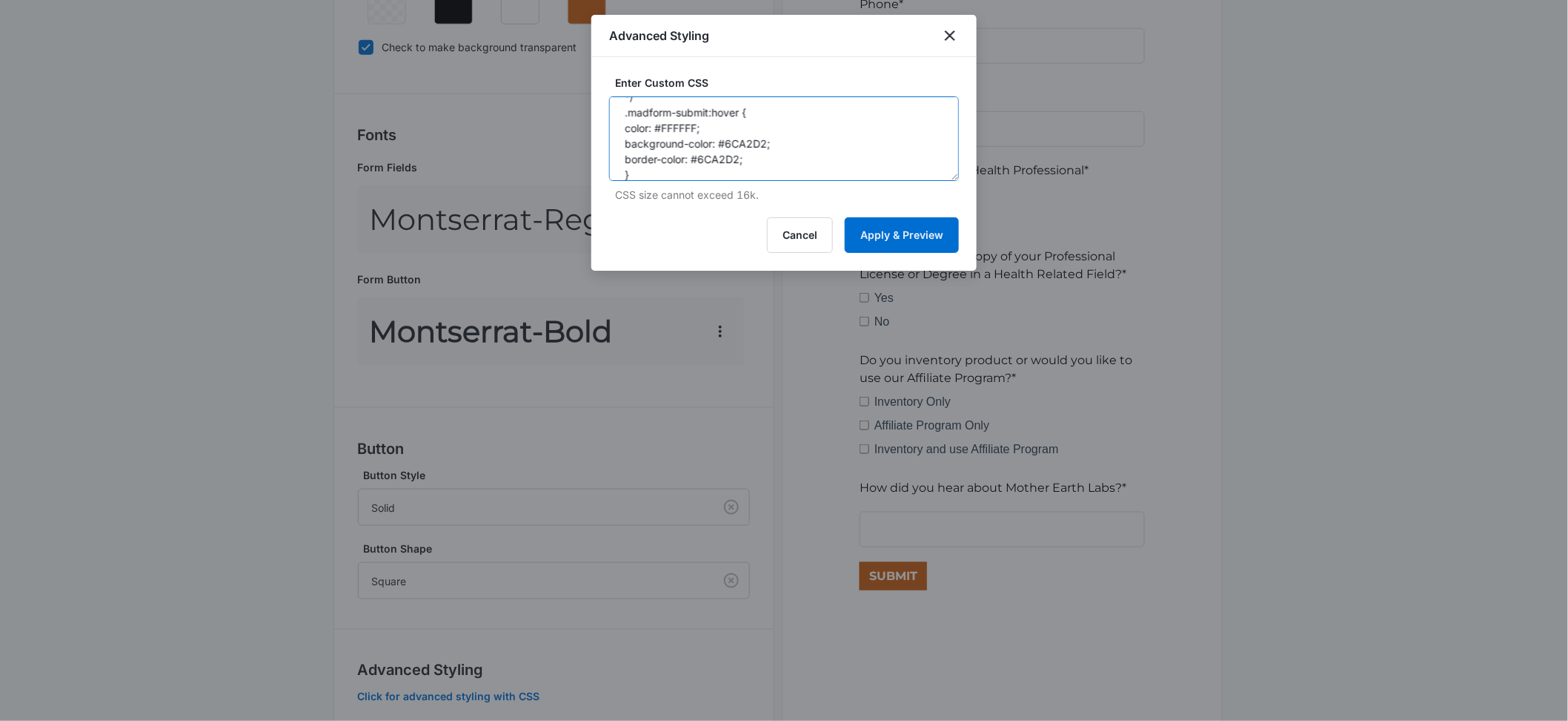
scroll to position [0, 0]
click at [672, 162] on textarea "/* Form Container - use the following if a form background color is needed */ #…" at bounding box center [784, 138] width 350 height 84
type textarea "/* Form Container - use the following if a form background color is needed */ #…"
click at [885, 232] on button "Apply & Preview" at bounding box center [901, 236] width 114 height 36
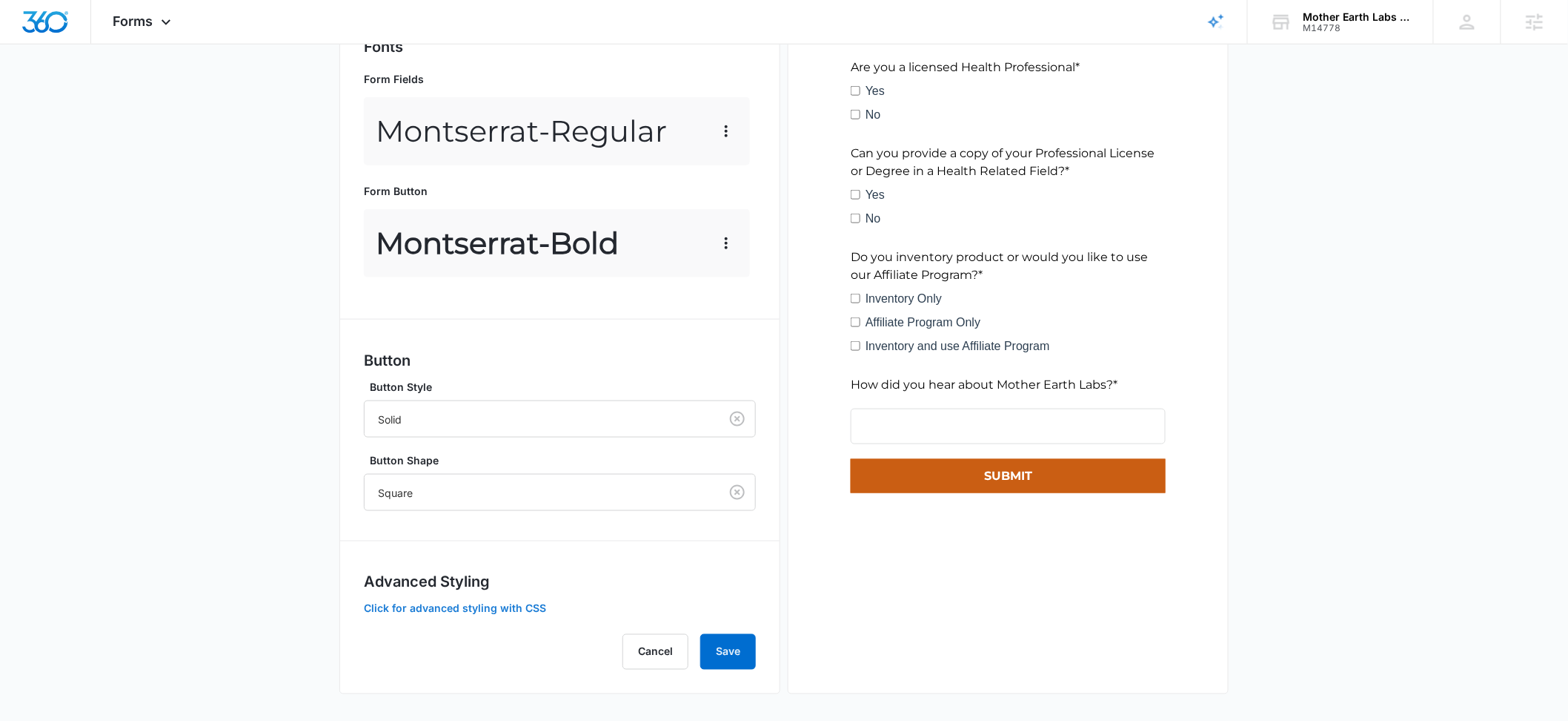
scroll to position [611, 0]
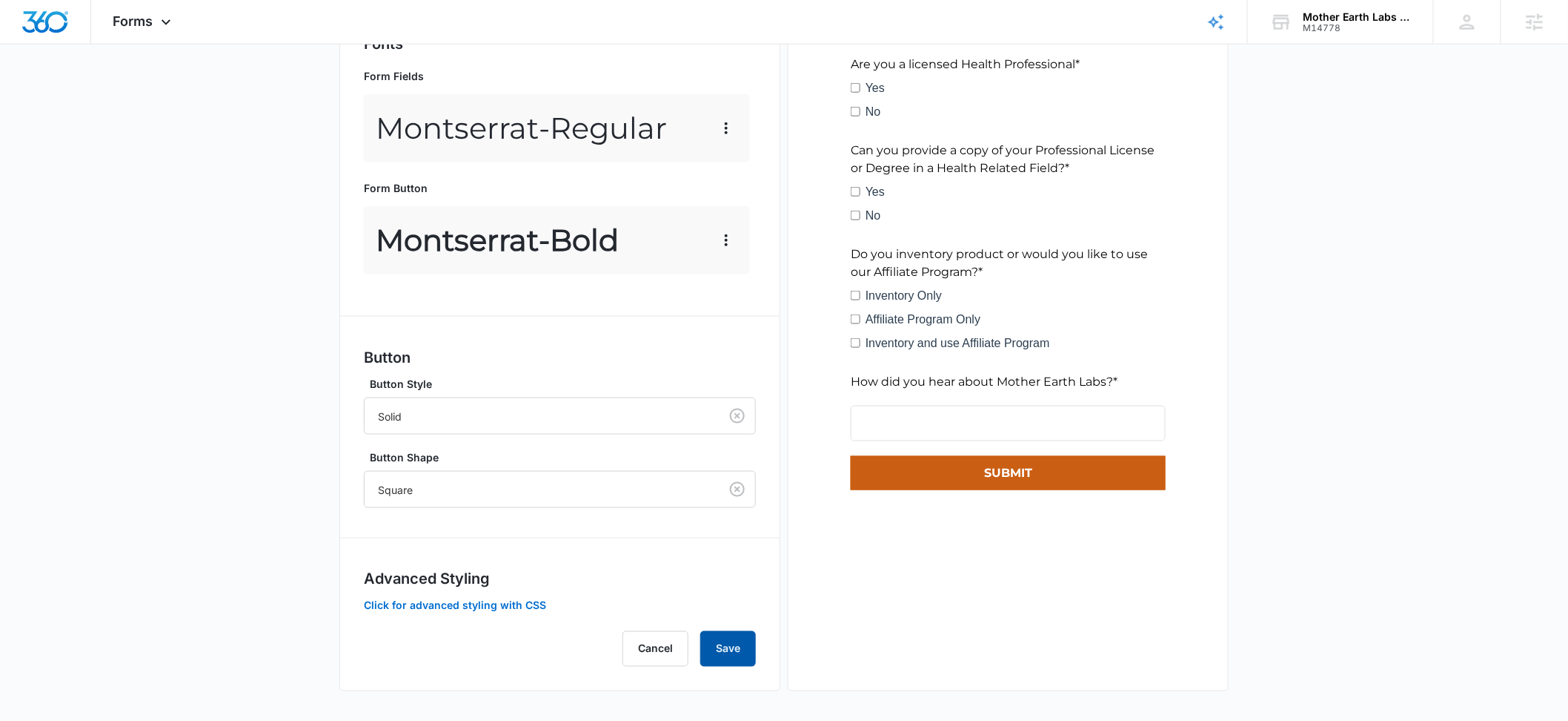
click at [737, 640] on button "Save" at bounding box center [728, 649] width 56 height 36
click at [721, 657] on button "Save" at bounding box center [728, 649] width 56 height 36
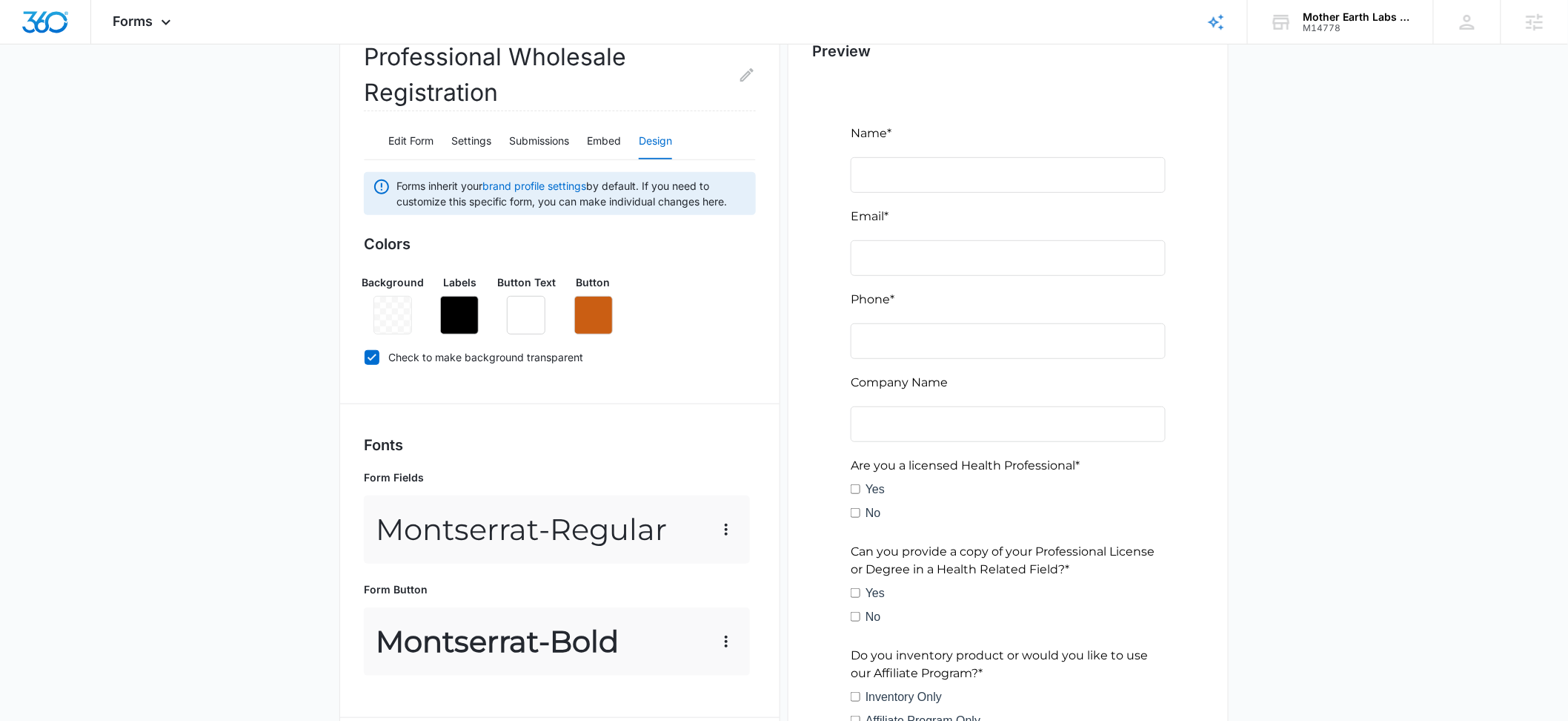
scroll to position [0, 0]
